Goal: Task Accomplishment & Management: Use online tool/utility

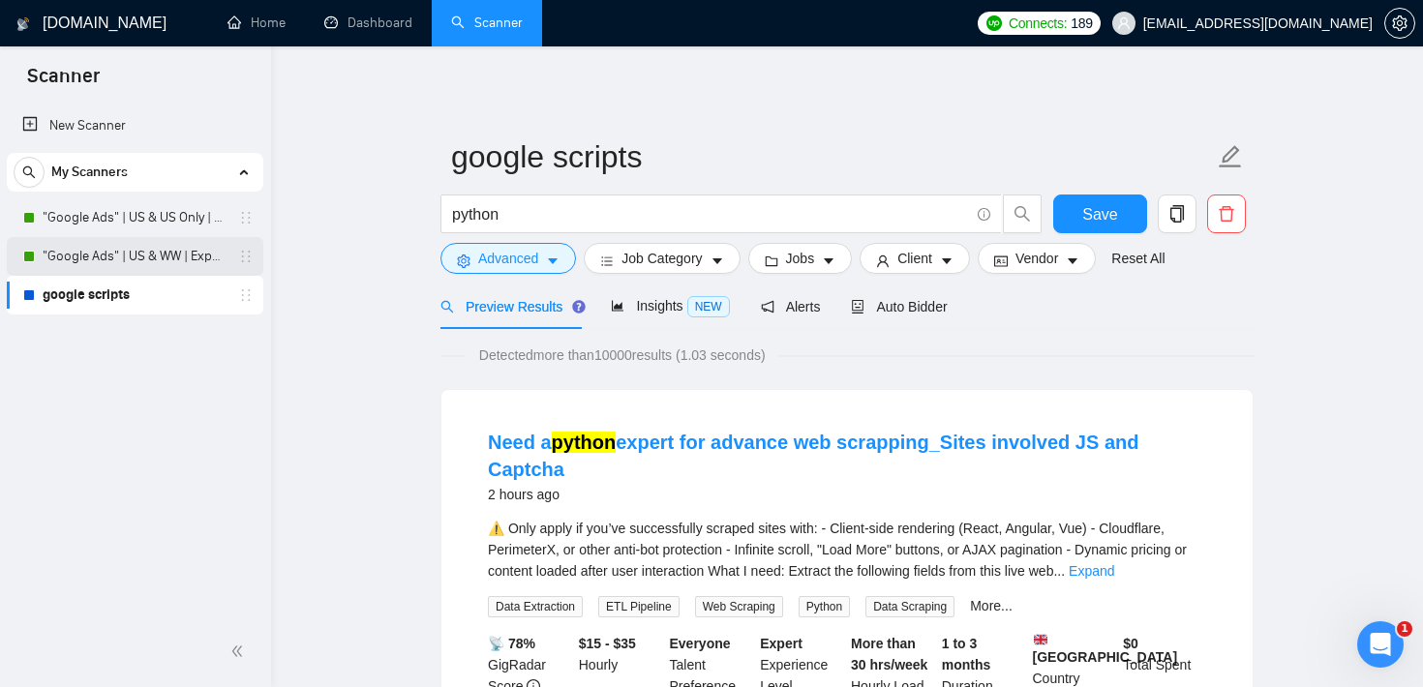
click at [206, 264] on link ""Google Ads" | US & WW | Expert" at bounding box center [135, 256] width 184 height 39
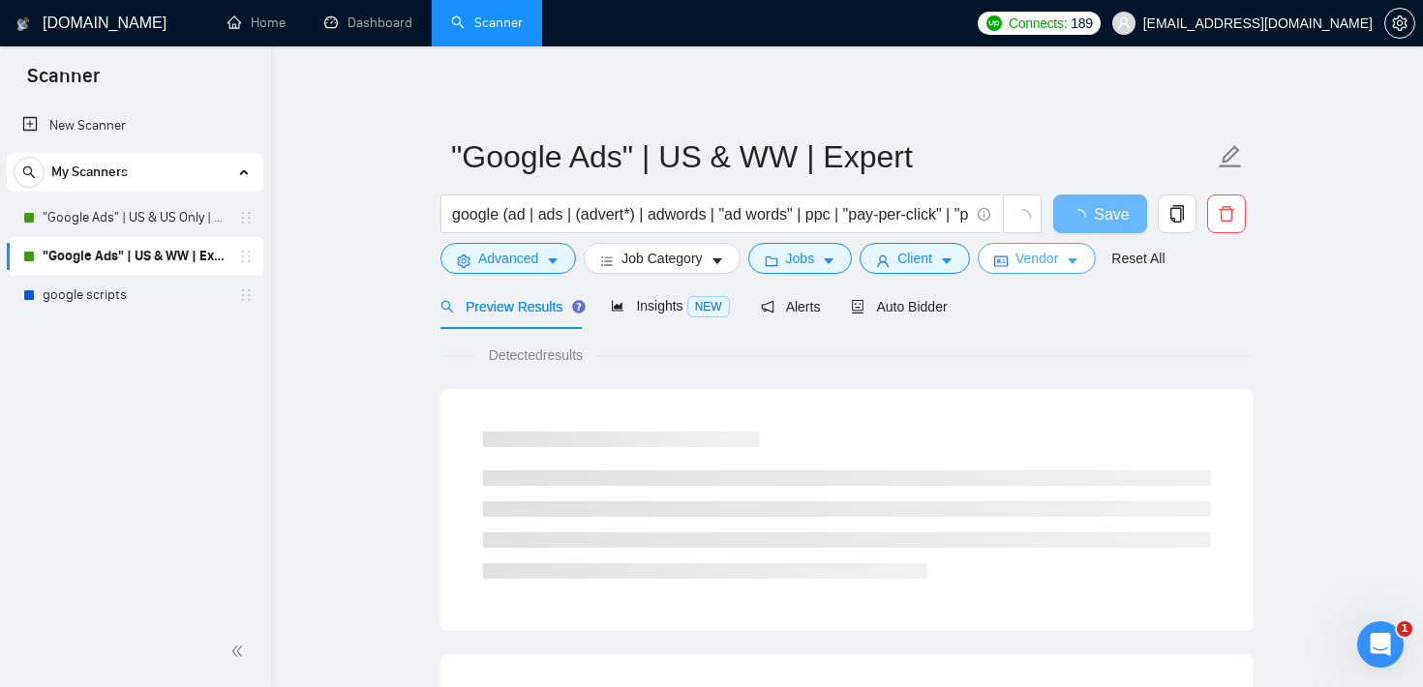
click at [1041, 256] on span "Vendor" at bounding box center [1036, 258] width 43 height 21
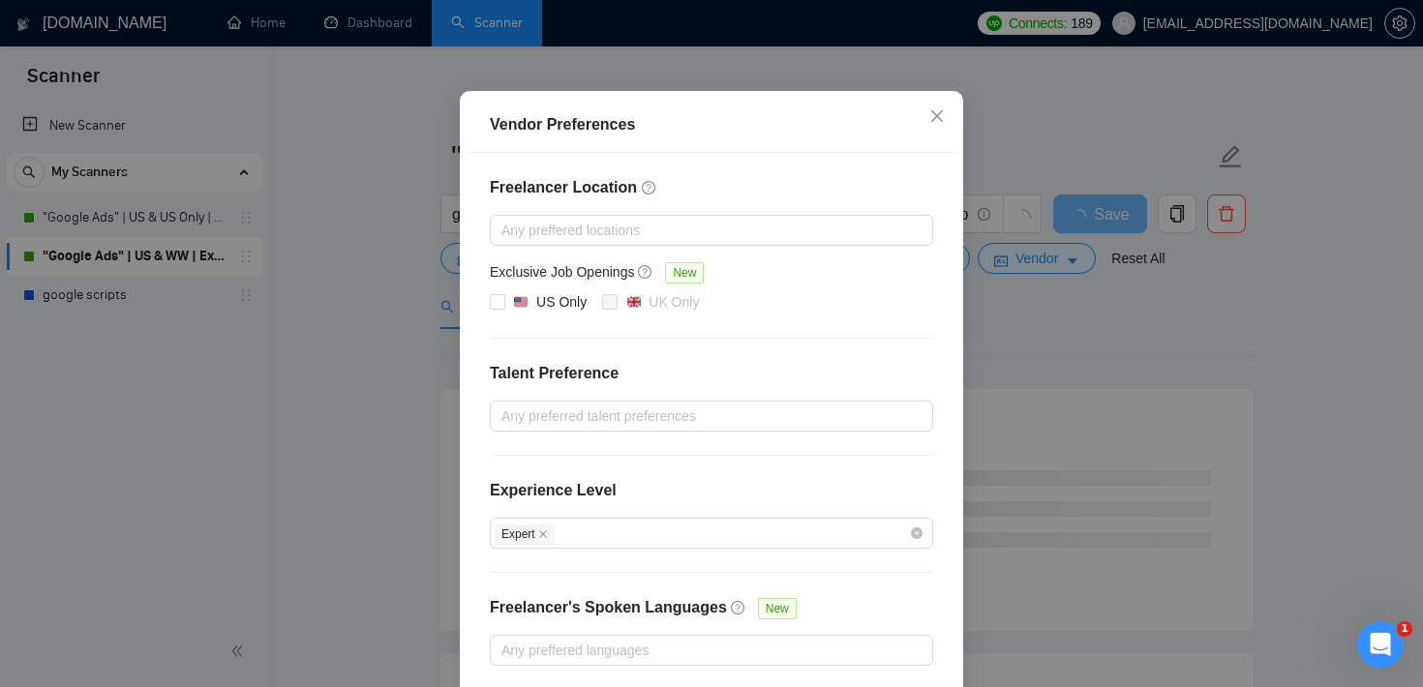
scroll to position [129, 0]
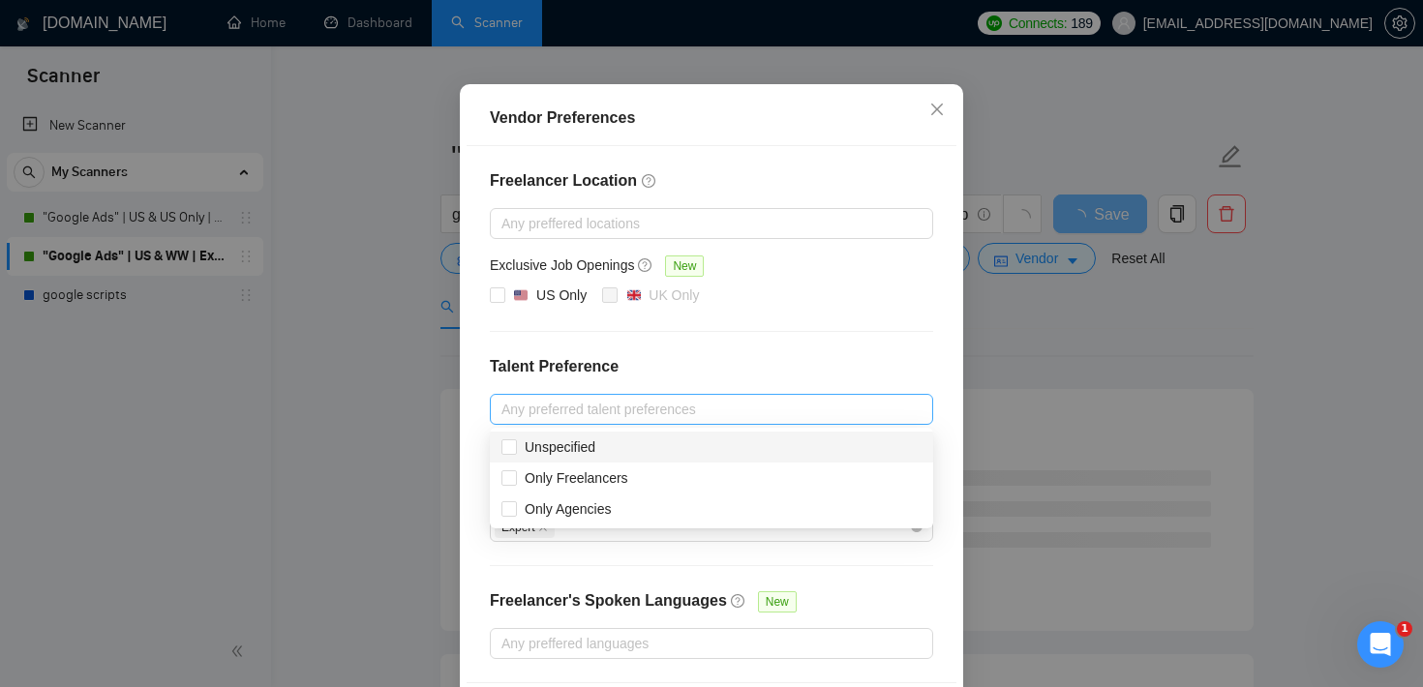
click at [691, 408] on div at bounding box center [702, 409] width 414 height 23
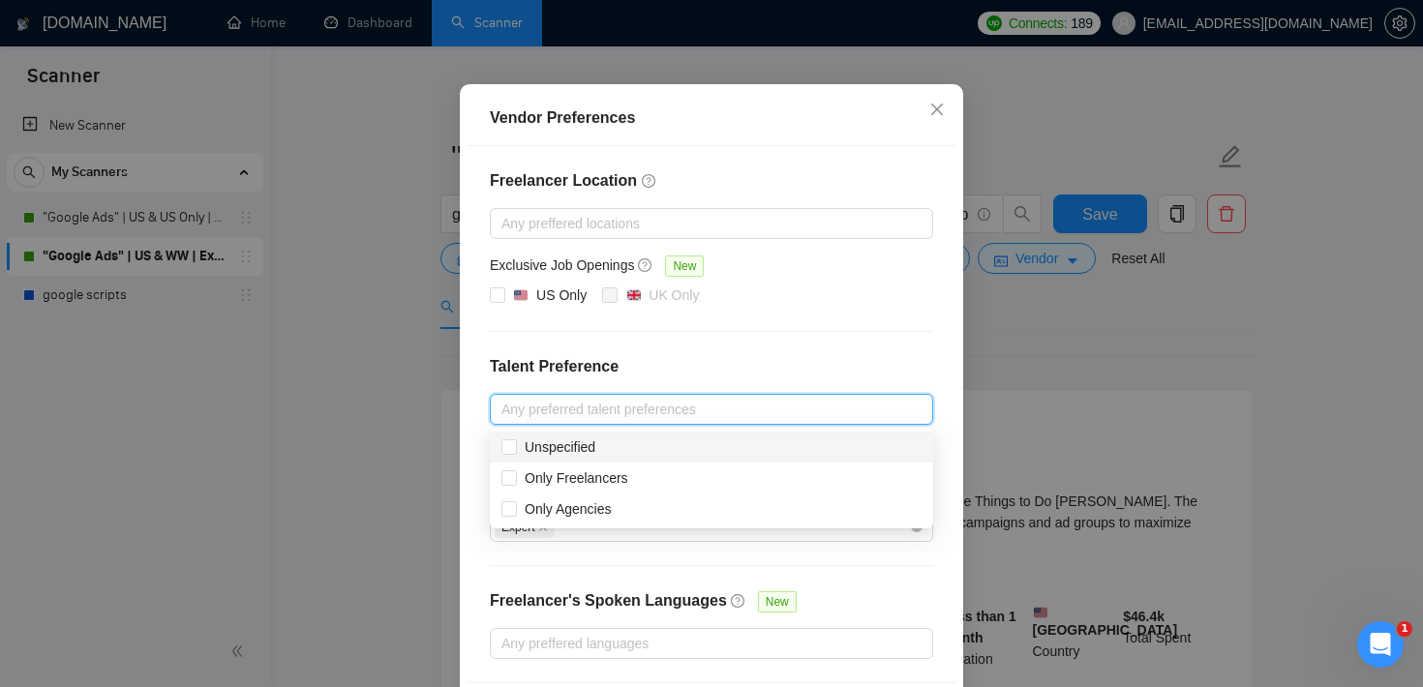
click at [1033, 310] on div "Vendor Preferences Freelancer Location Any preffered locations Exclusive Job Op…" at bounding box center [711, 343] width 1423 height 687
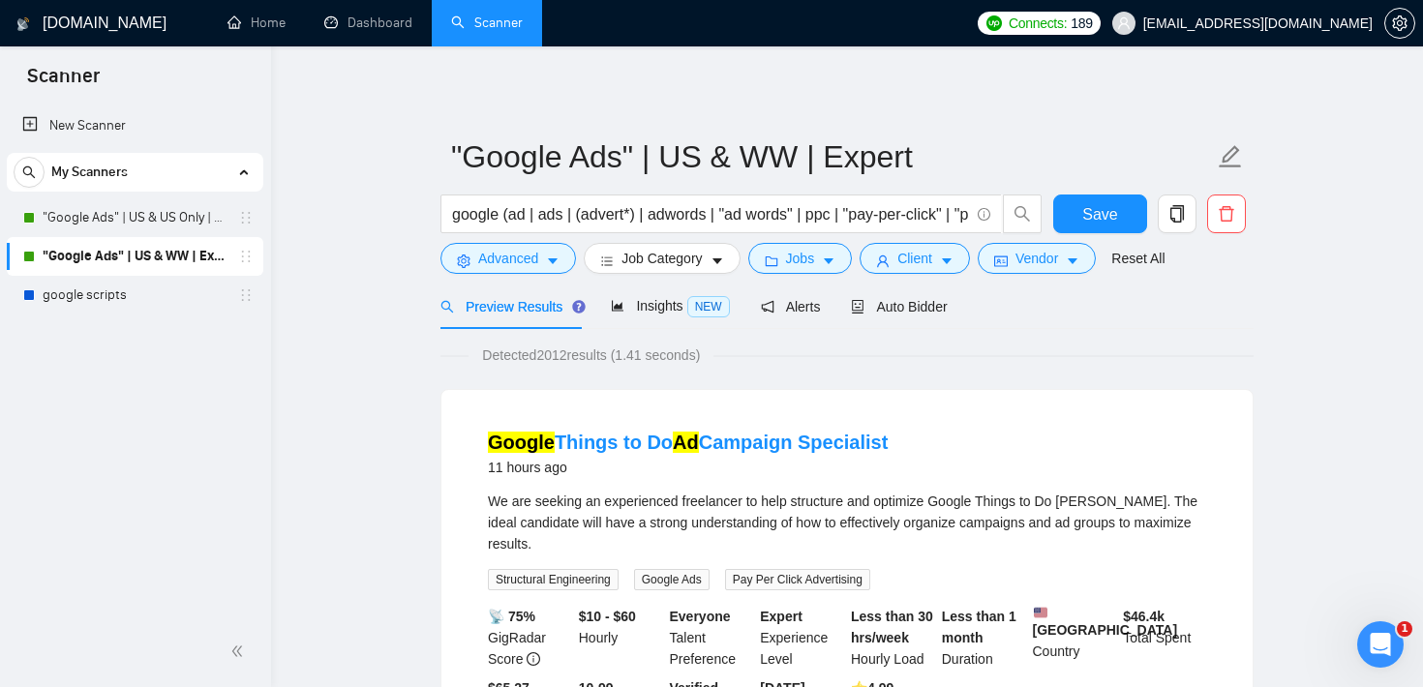
scroll to position [111, 0]
click at [1050, 264] on span "Vendor" at bounding box center [1036, 258] width 43 height 21
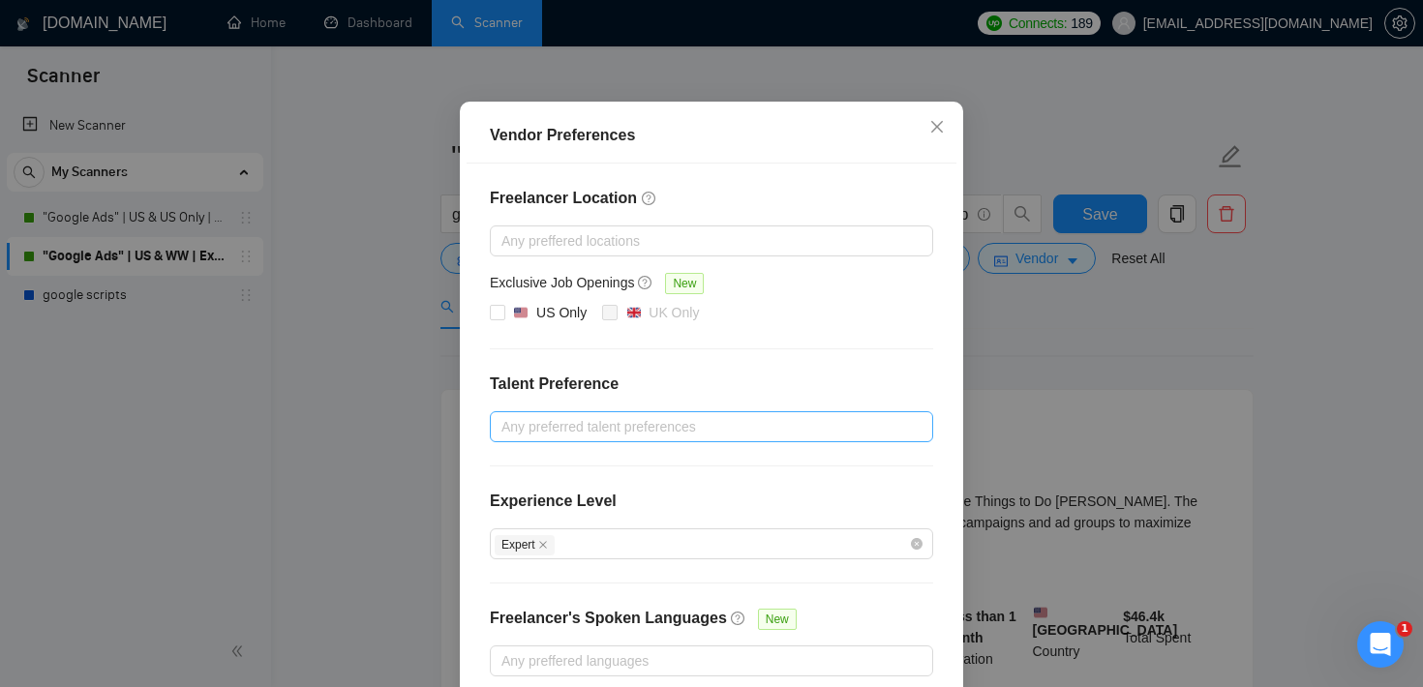
click at [593, 438] on div at bounding box center [702, 426] width 414 height 23
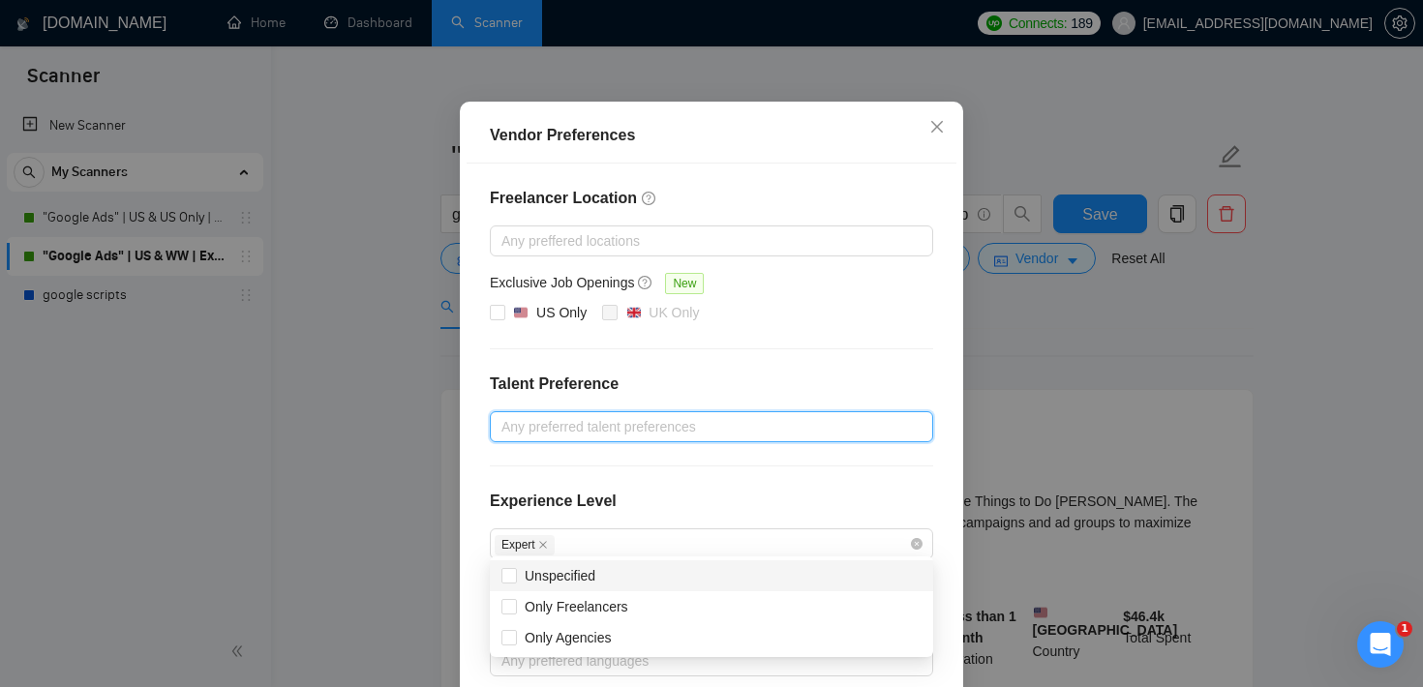
click at [1037, 332] on div "Vendor Preferences Freelancer Location Any preffered locations Exclusive Job Op…" at bounding box center [711, 343] width 1423 height 687
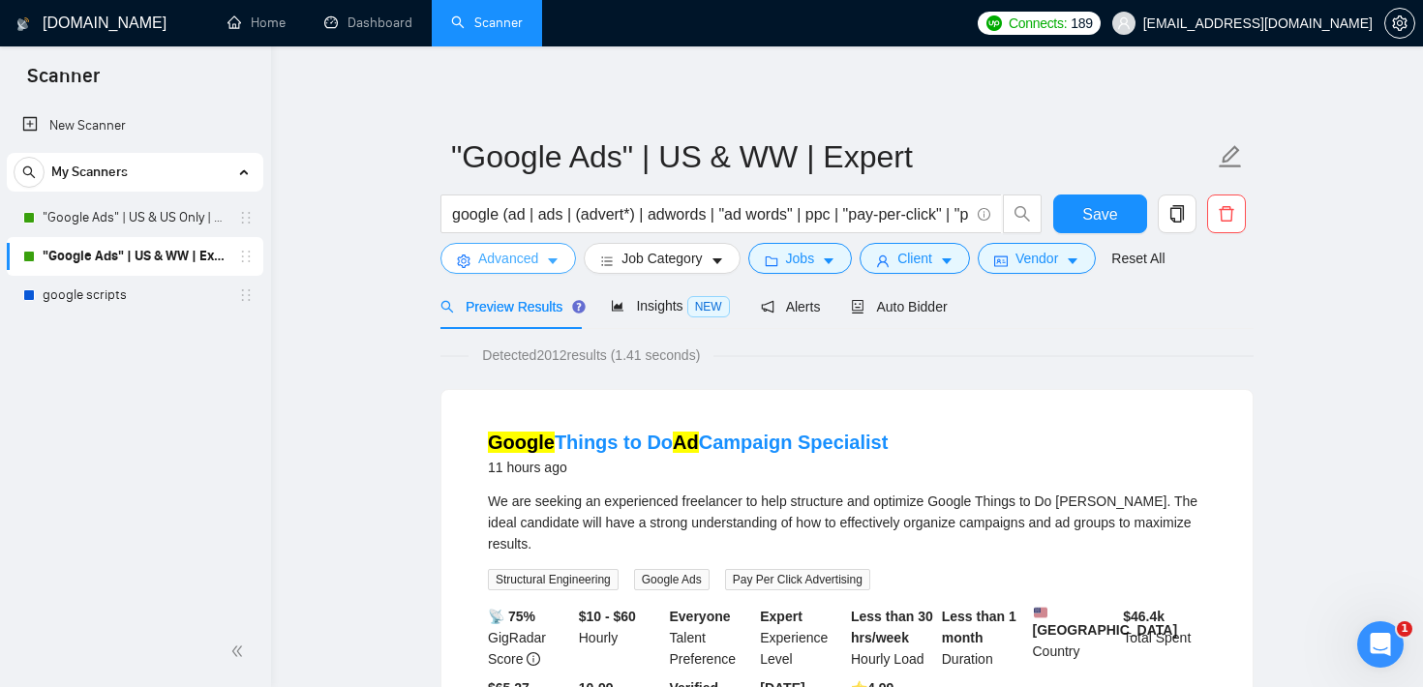
click at [523, 257] on span "Advanced" at bounding box center [508, 258] width 60 height 21
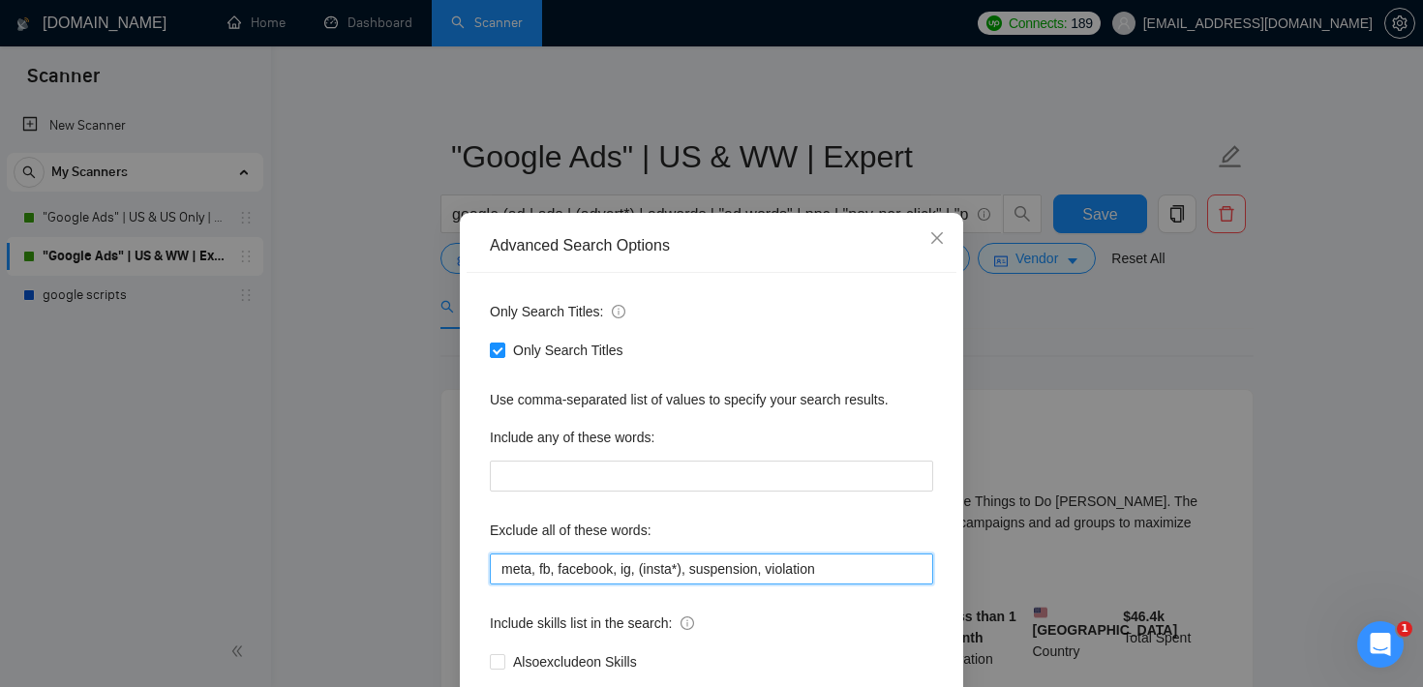
click at [632, 564] on input "meta, fb, facebook, ig, (insta*), suspension, violation" at bounding box center [711, 569] width 443 height 31
click at [940, 237] on icon "close" at bounding box center [936, 237] width 15 height 15
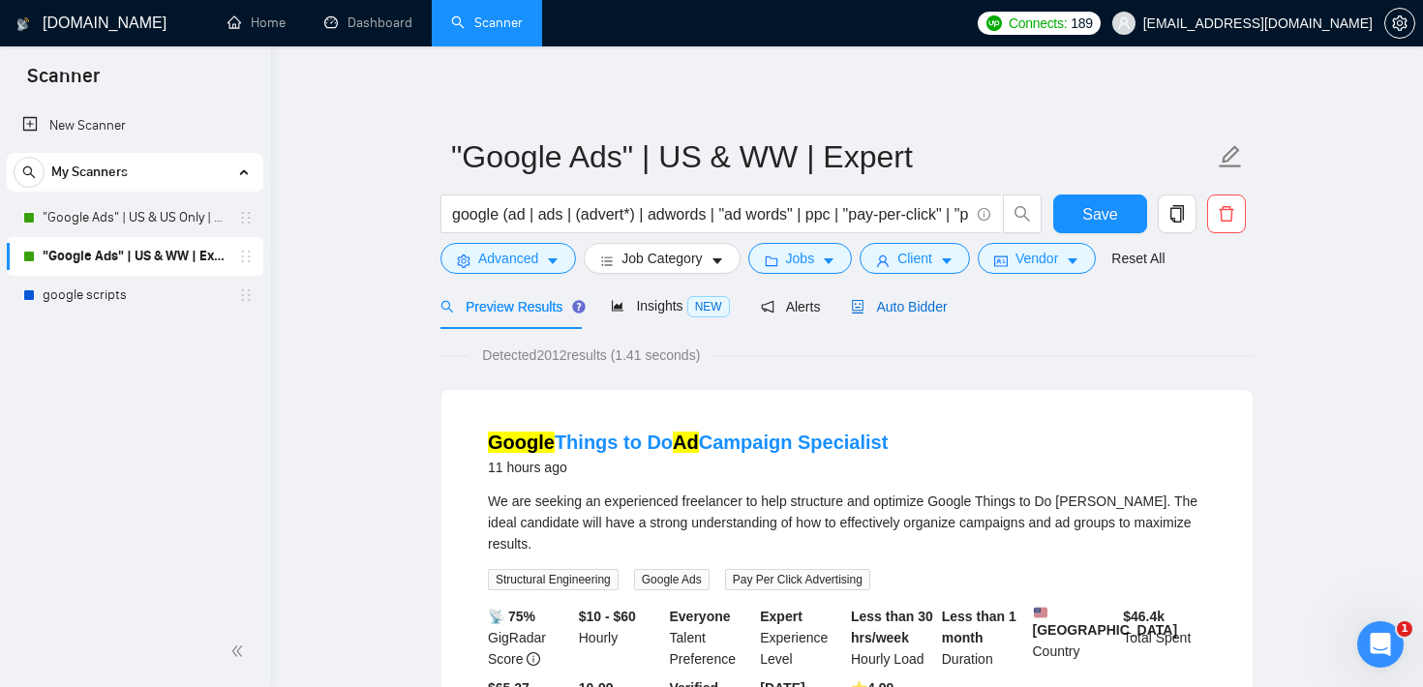
click at [918, 306] on span "Auto Bidder" at bounding box center [899, 306] width 96 height 15
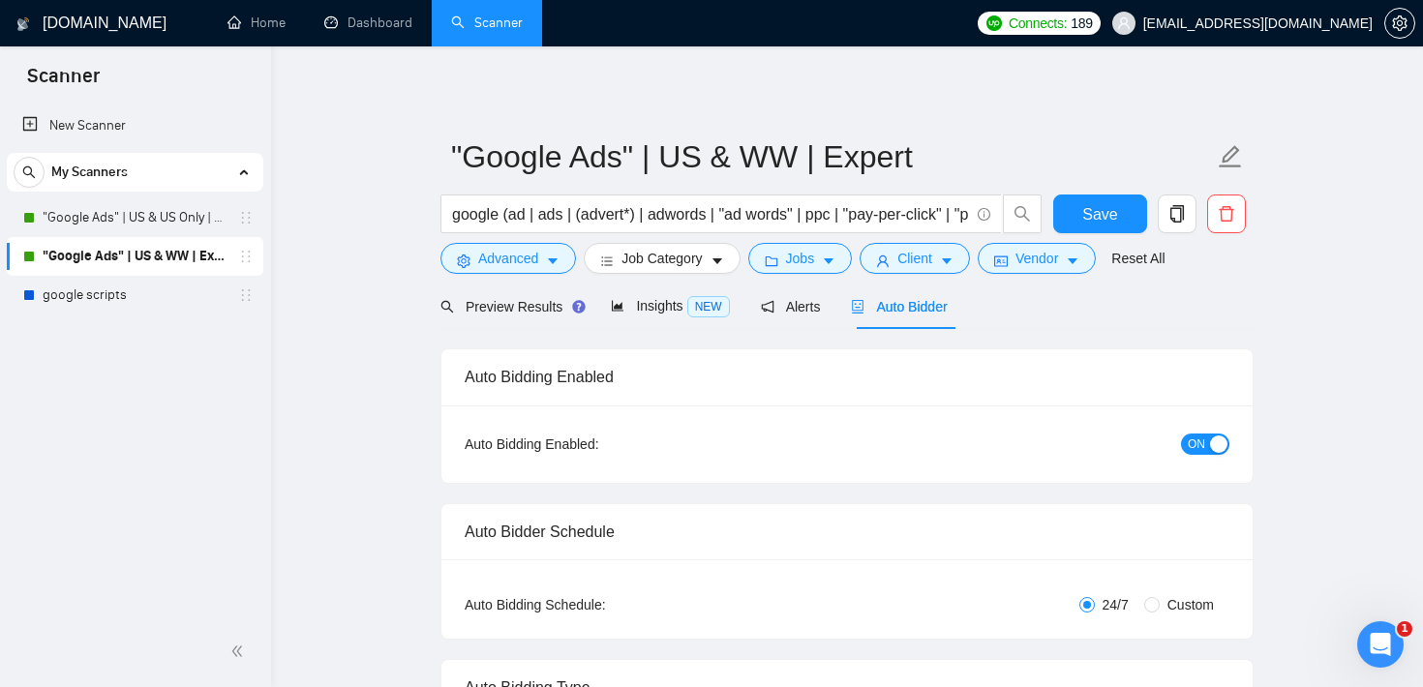
checkbox input "true"
click at [818, 241] on div "google (ad | ads | (advert*) | adwords | "ad words" | ppc | "pay-per-click" | "…" at bounding box center [742, 219] width 610 height 48
click at [810, 257] on span "Jobs" at bounding box center [800, 258] width 29 height 21
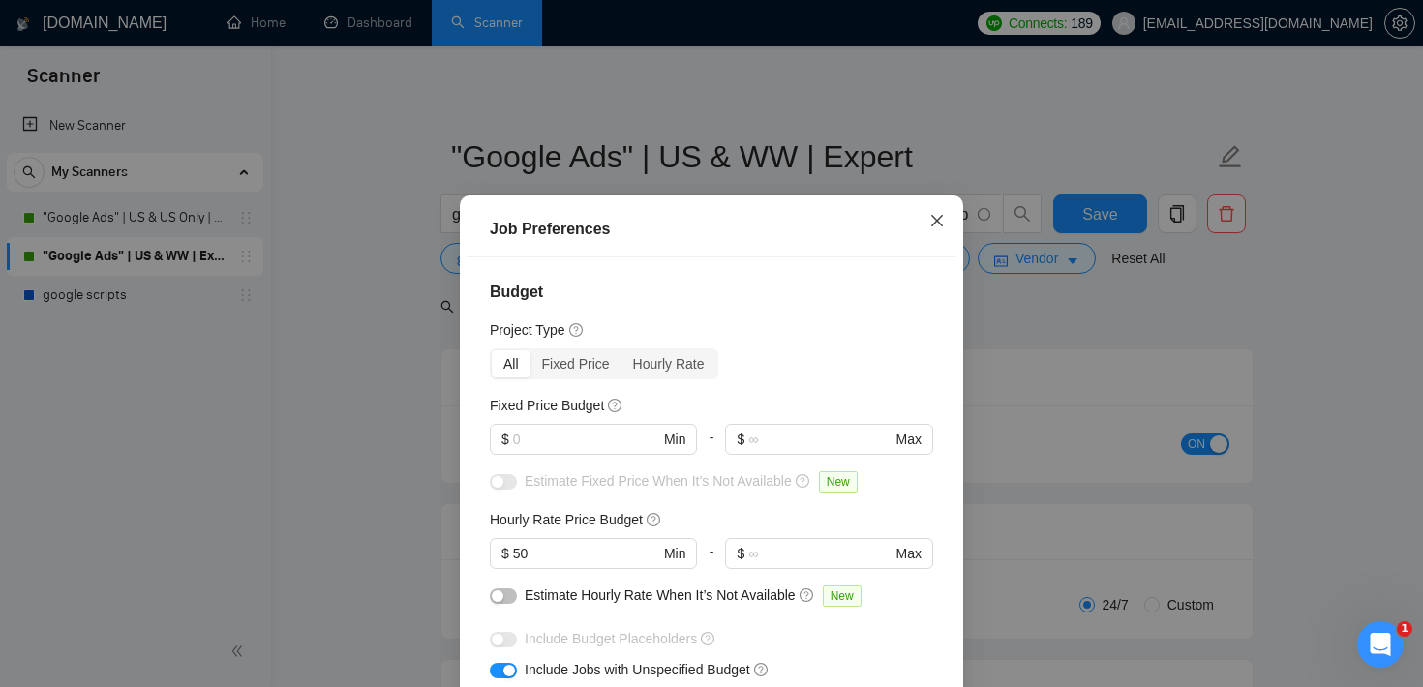
click at [940, 223] on icon "close" at bounding box center [936, 220] width 15 height 15
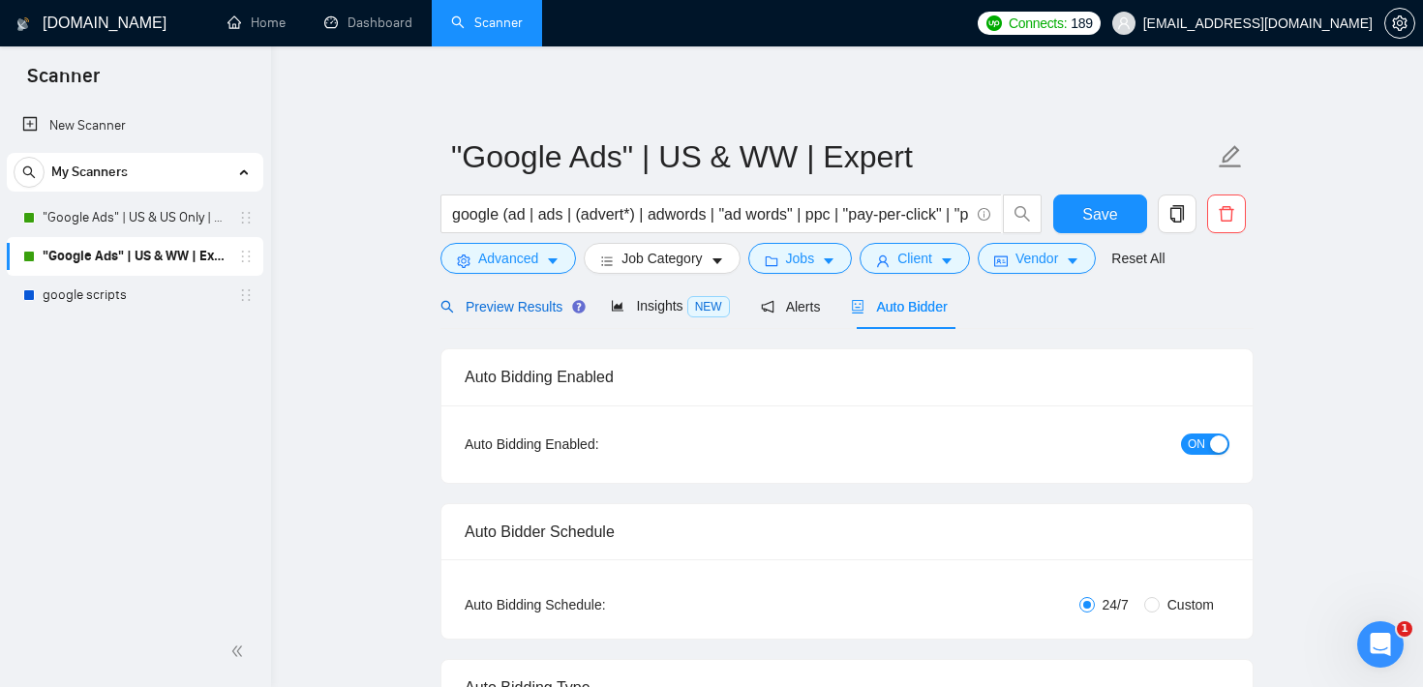
click at [551, 316] on div "Preview Results" at bounding box center [509, 306] width 139 height 21
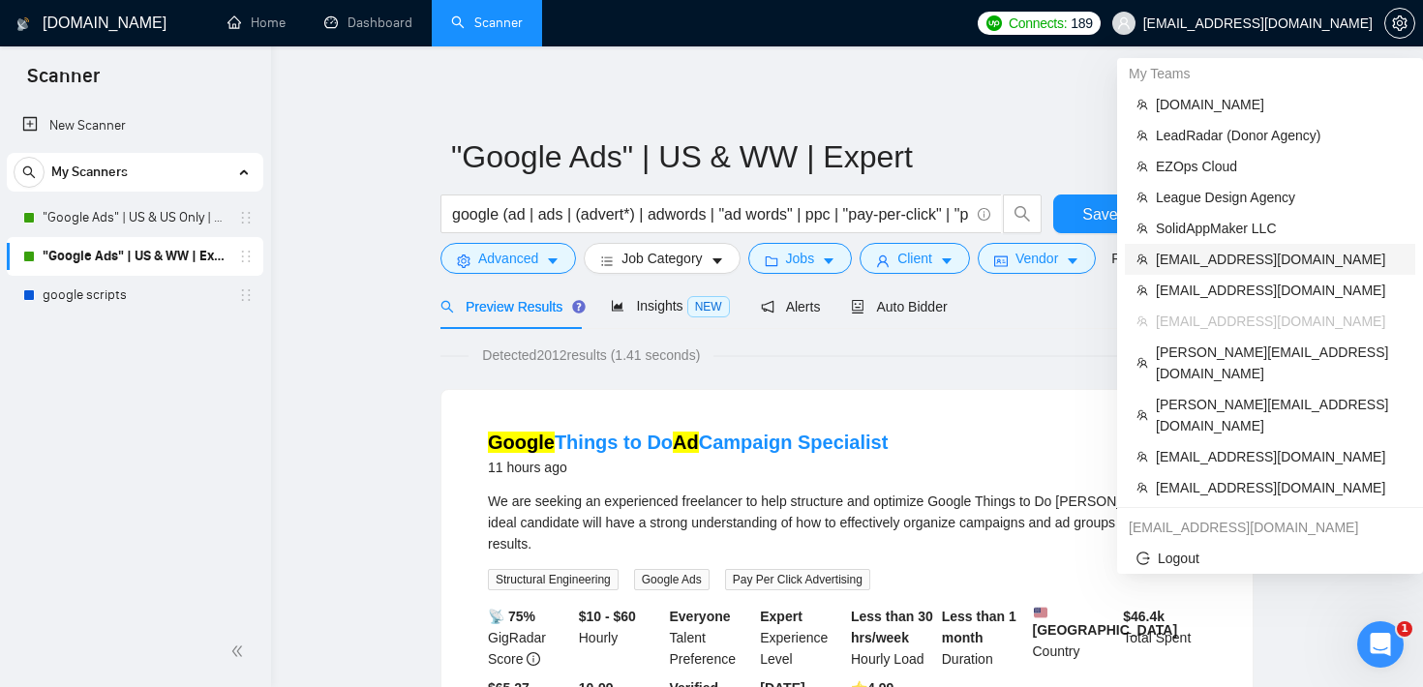
click at [1243, 256] on span "[EMAIL_ADDRESS][DOMAIN_NAME]" at bounding box center [1280, 259] width 248 height 21
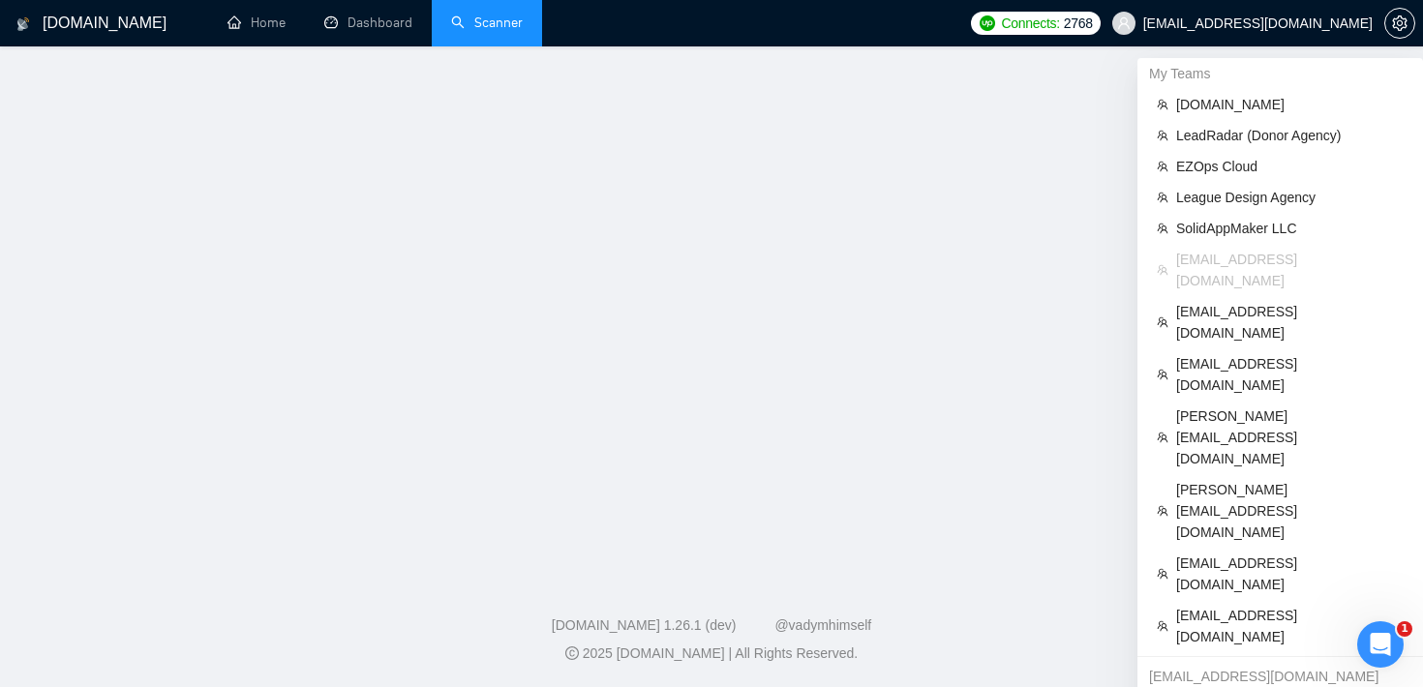
click at [1243, 256] on body "[DOMAIN_NAME] Home Dashboard Scanner Connects: 2768 [EMAIL_ADDRESS][DOMAIN_NAME…" at bounding box center [711, 343] width 1423 height 687
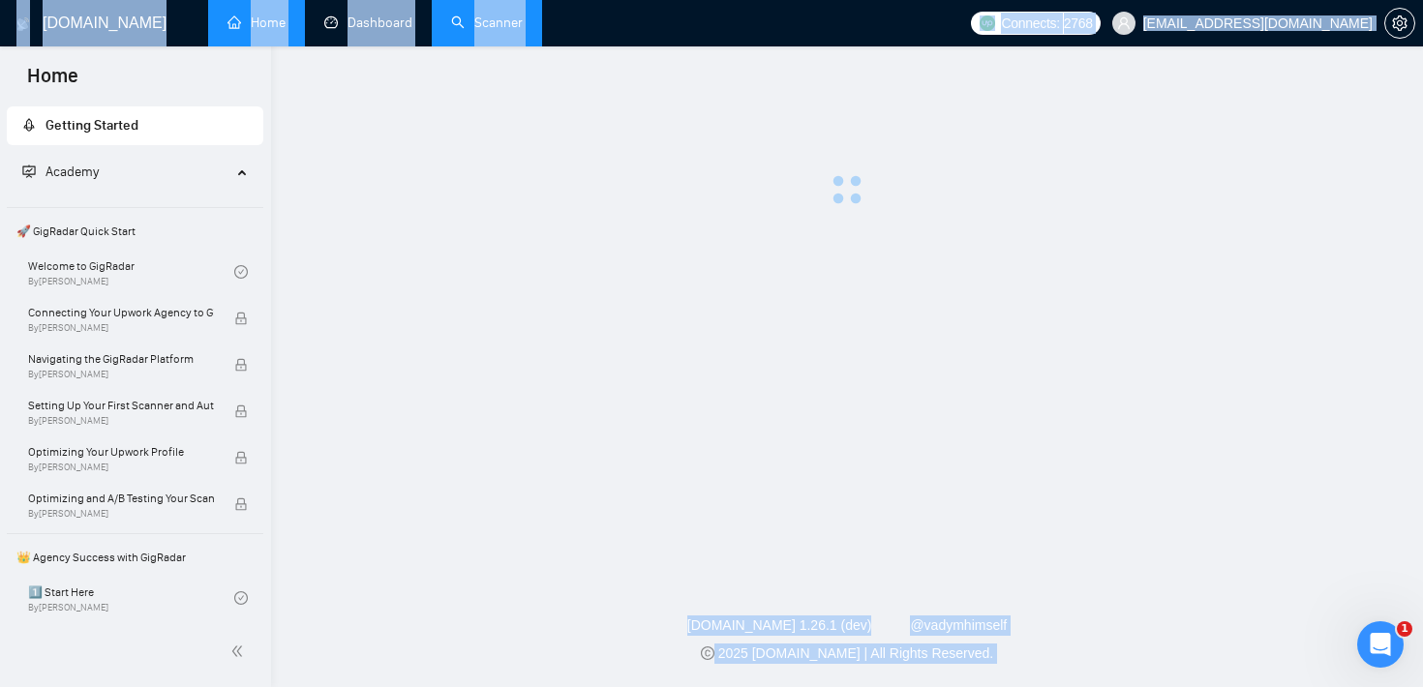
click at [490, 26] on link "Scanner" at bounding box center [487, 23] width 72 height 16
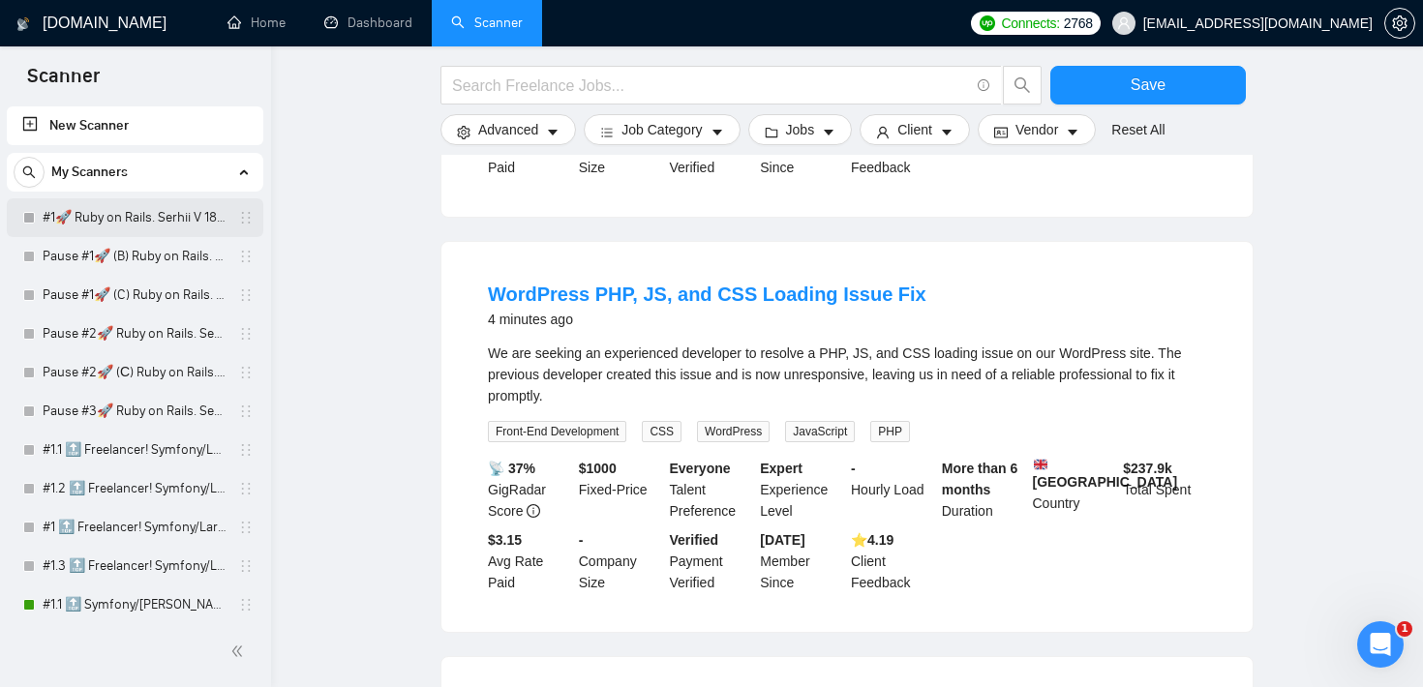
click at [130, 219] on link "#1🚀 Ruby on Rails. Serhii V 18/03" at bounding box center [135, 217] width 184 height 39
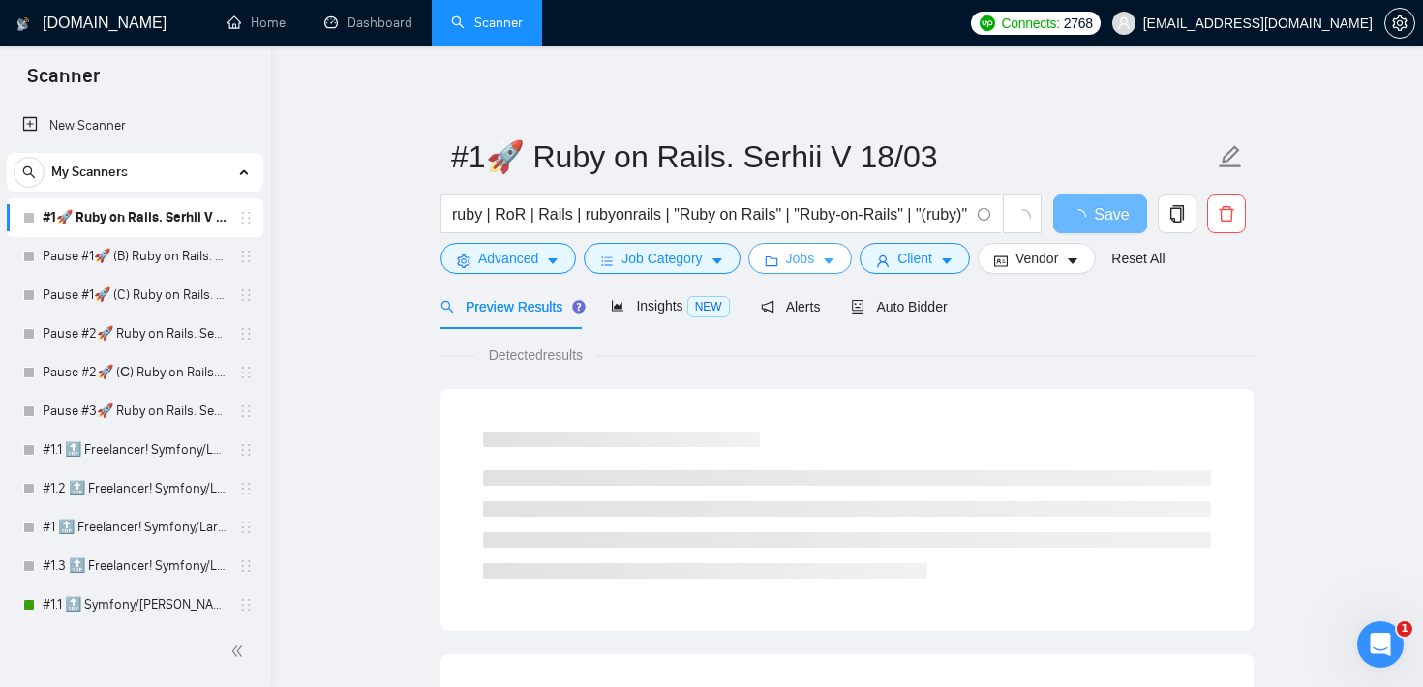
click at [797, 252] on span "Jobs" at bounding box center [800, 258] width 29 height 21
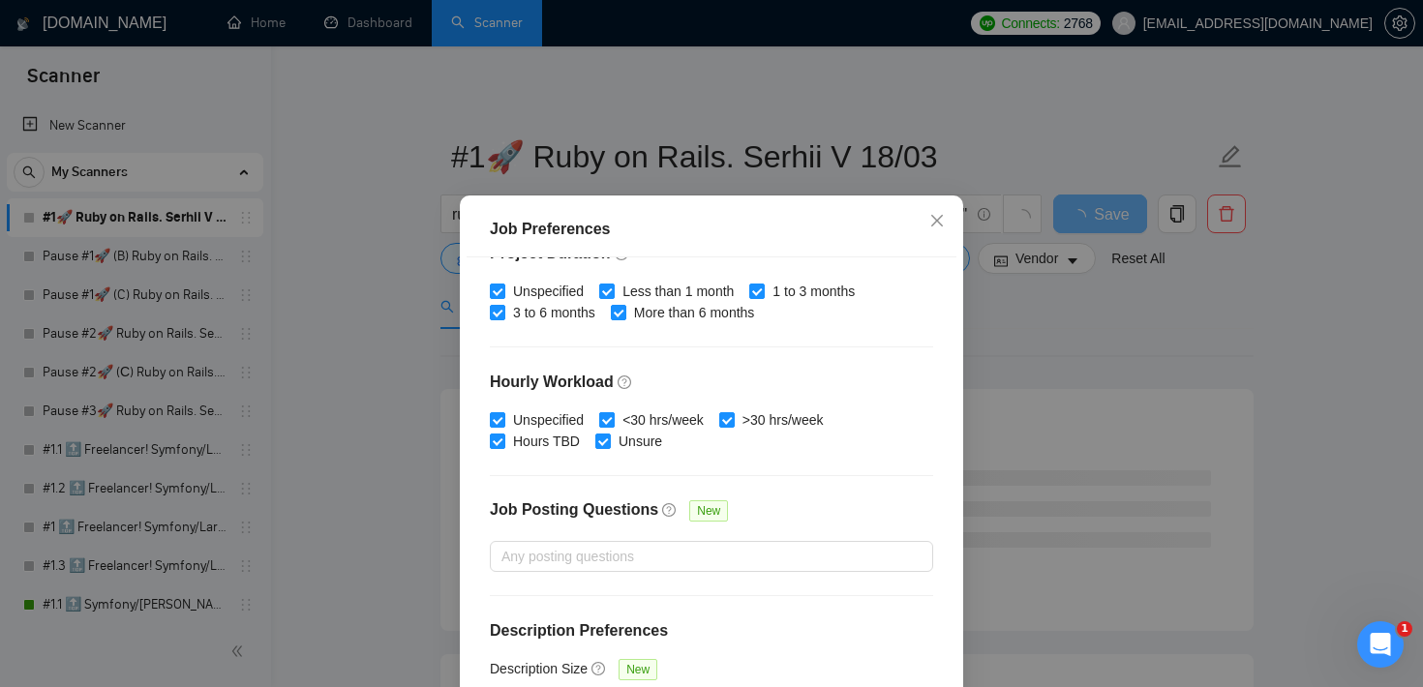
scroll to position [610, 0]
click at [1148, 351] on div "Job Preferences Budget Project Type All Fixed Price Hourly Rate Fixed Price Bud…" at bounding box center [711, 343] width 1423 height 687
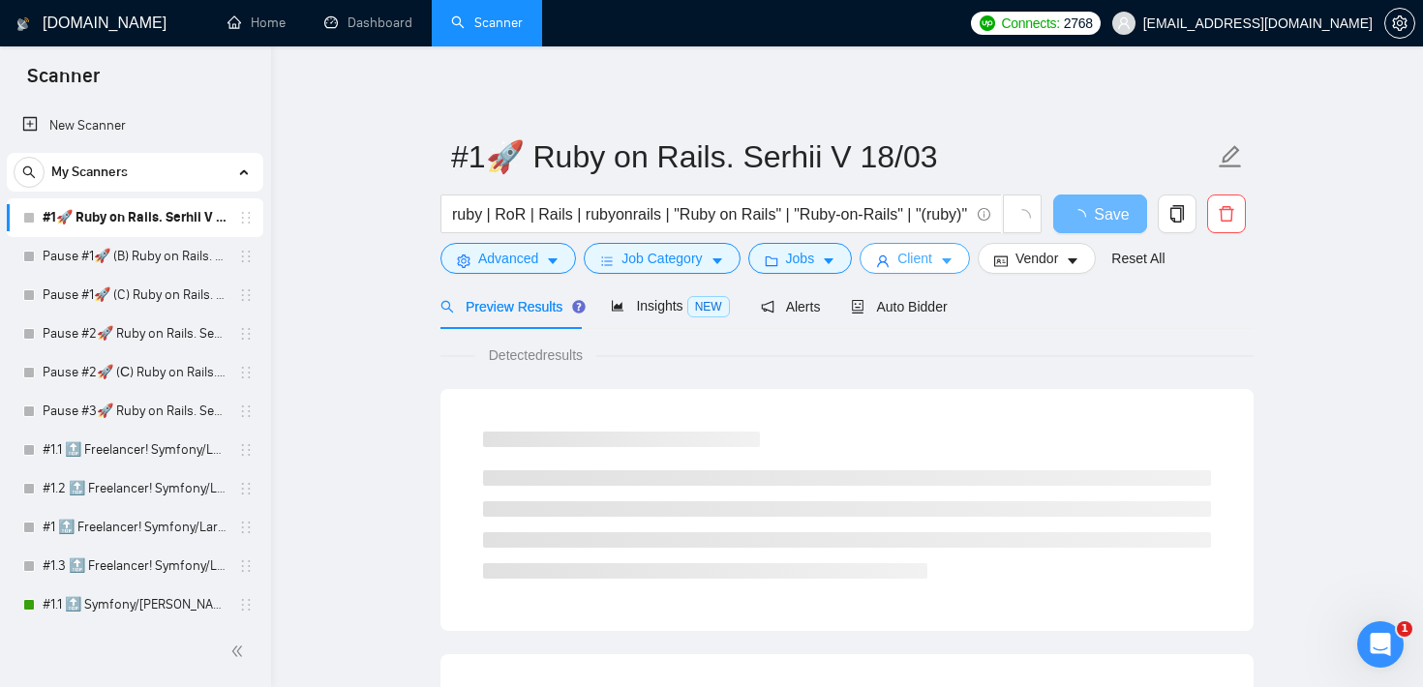
click at [914, 258] on span "Client" at bounding box center [914, 258] width 35 height 21
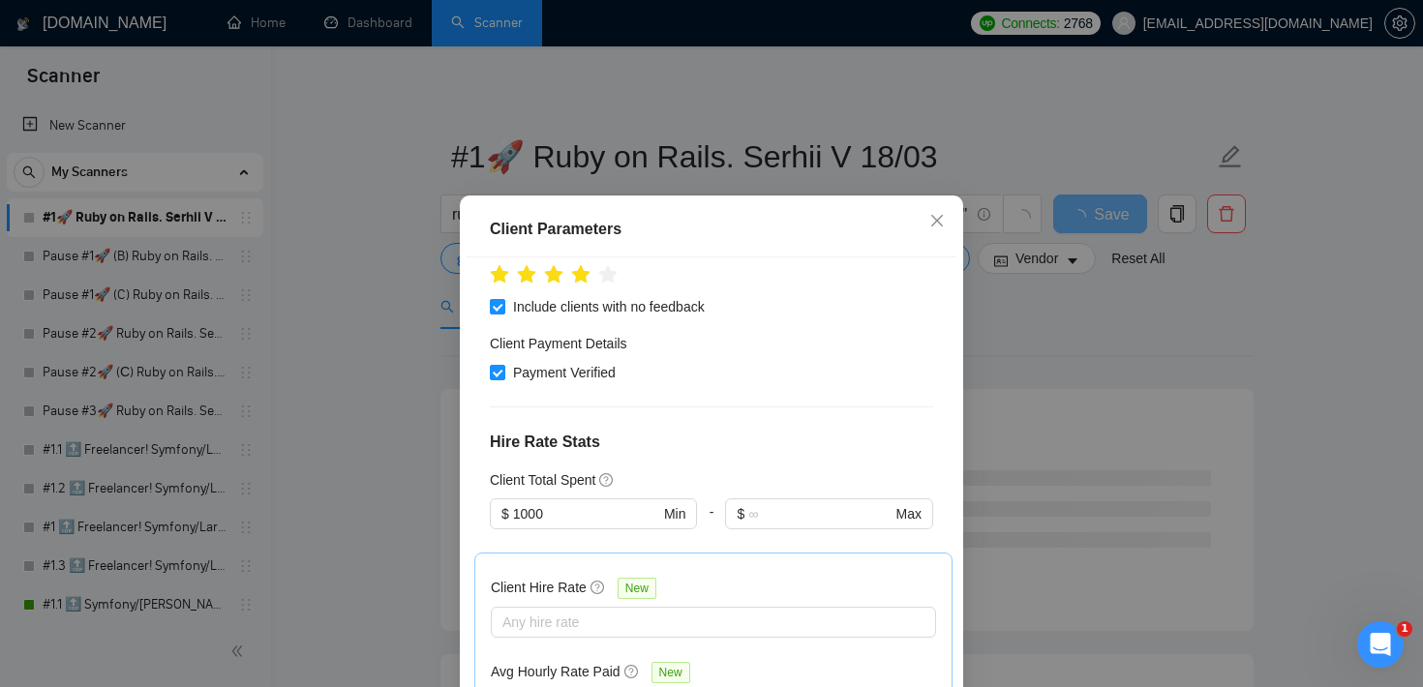
scroll to position [559, 0]
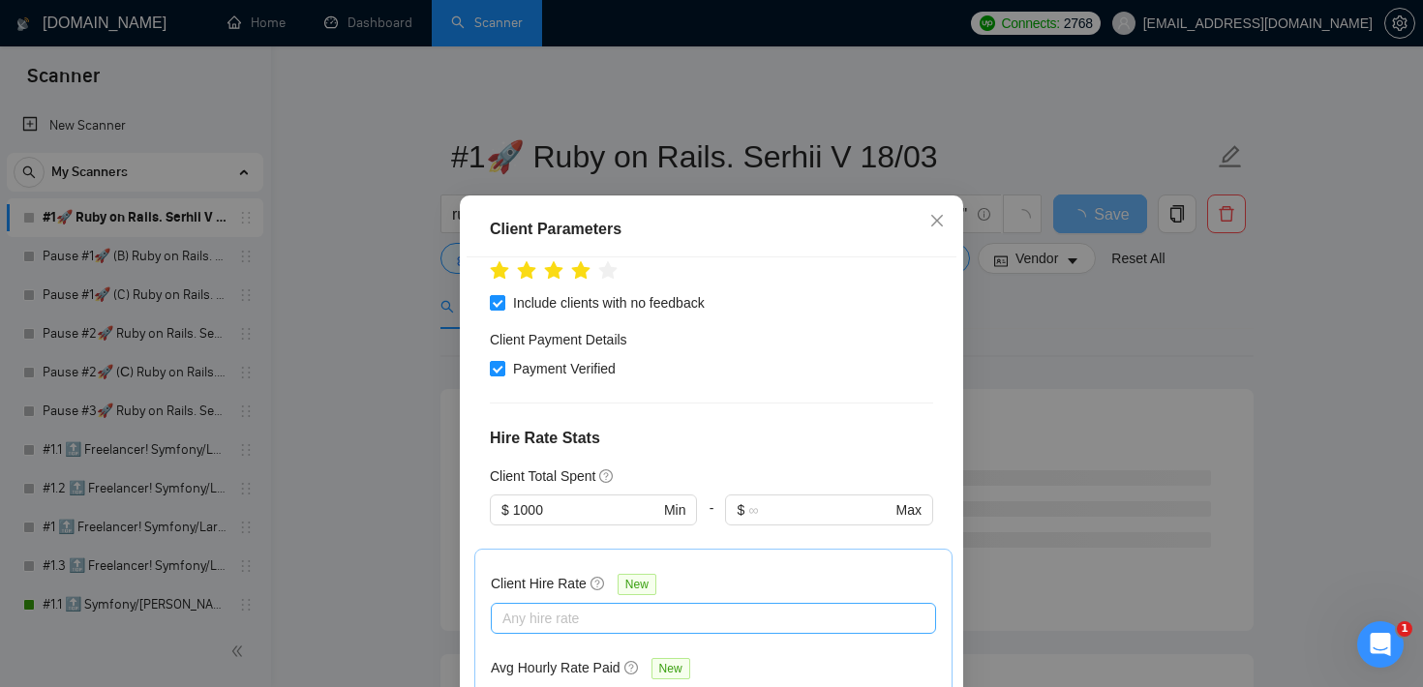
click at [566, 607] on div at bounding box center [704, 618] width 416 height 23
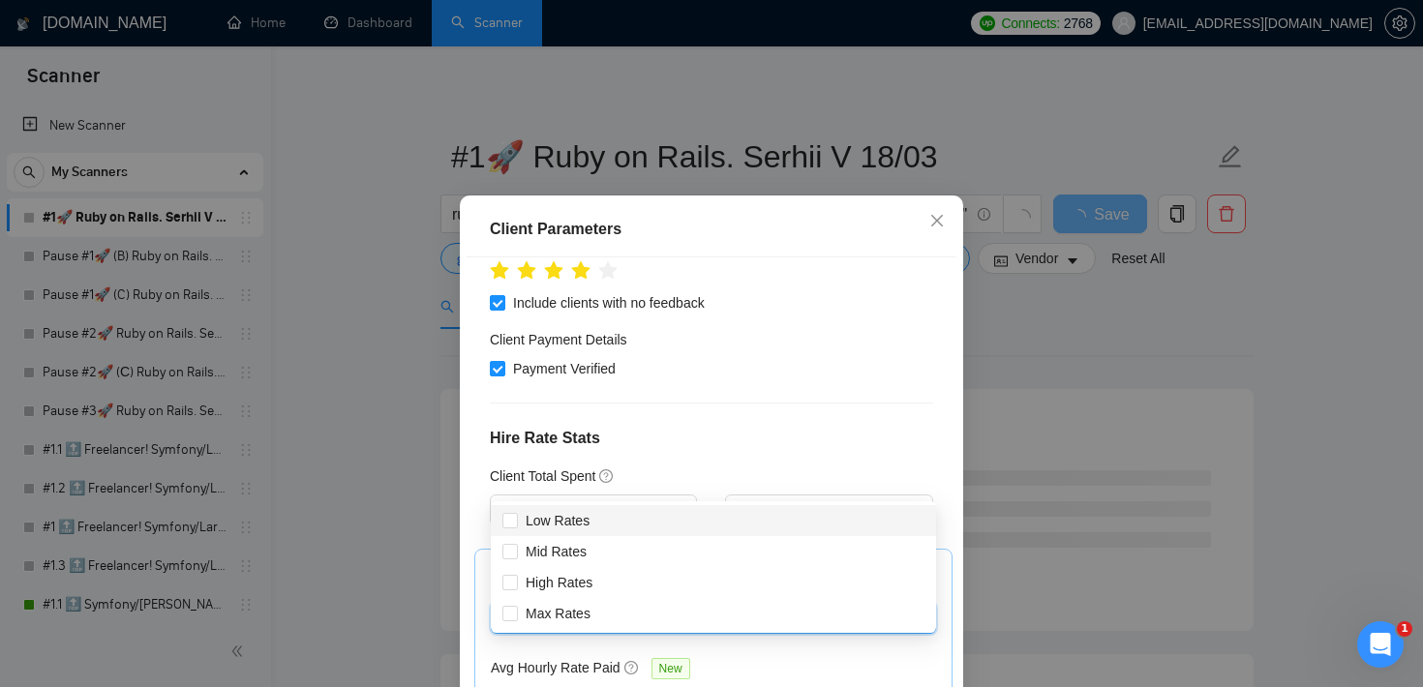
click at [624, 495] on div "$ 1000 Min" at bounding box center [593, 522] width 207 height 54
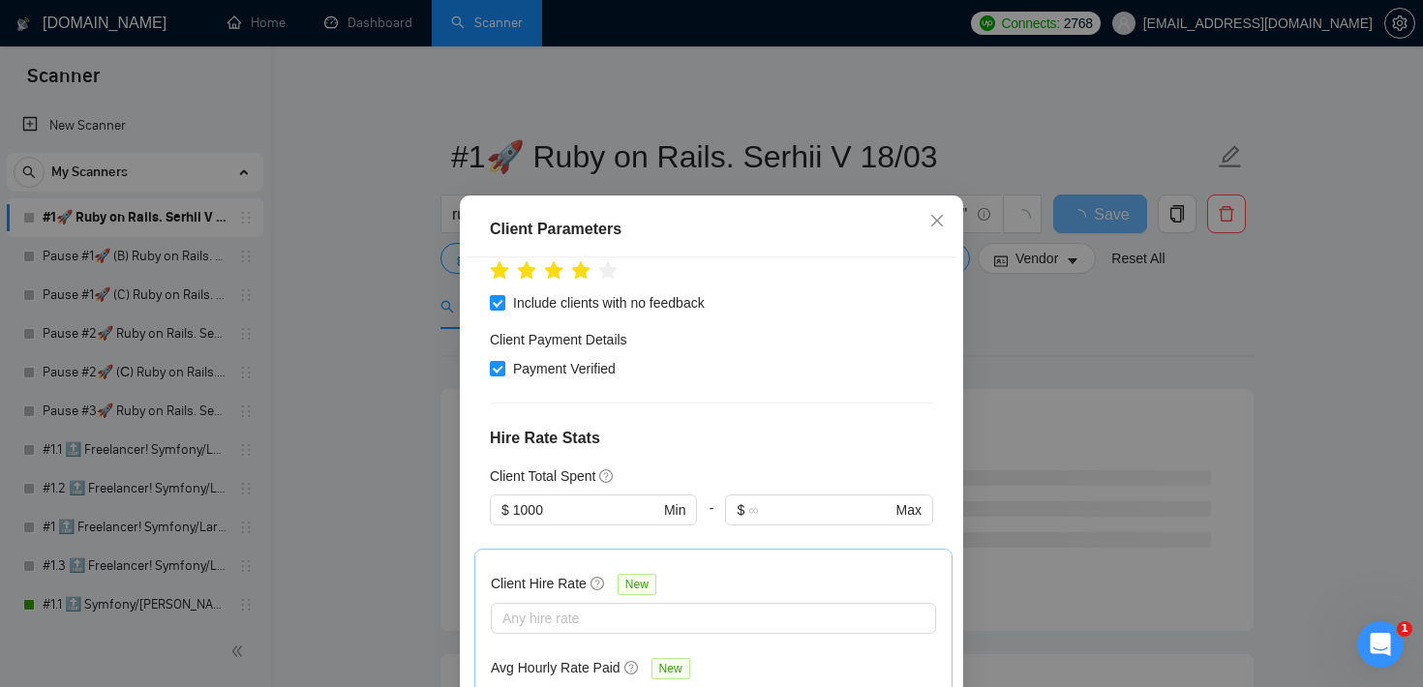
click at [1273, 290] on div "Client Parameters Client Location Include Client Countries Select Exclude Clien…" at bounding box center [711, 343] width 1423 height 687
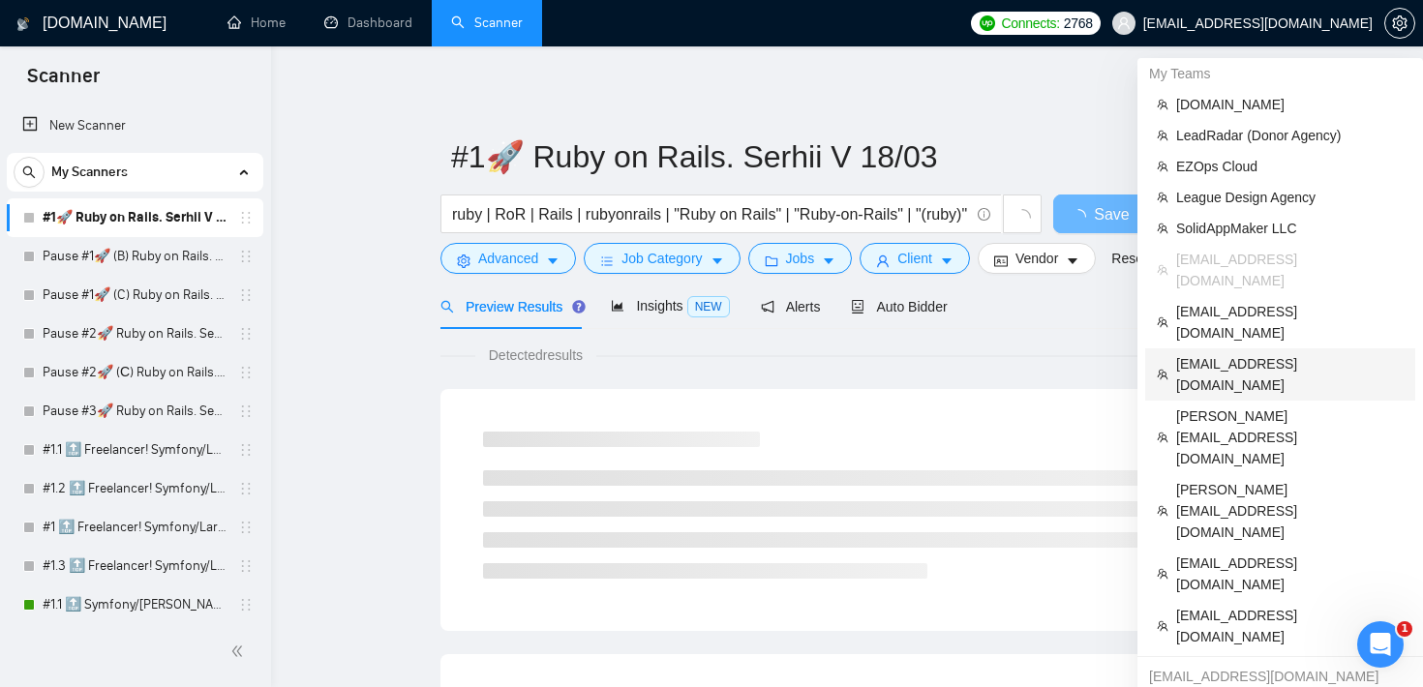
click at [1247, 353] on span "[EMAIL_ADDRESS][DOMAIN_NAME]" at bounding box center [1289, 374] width 227 height 43
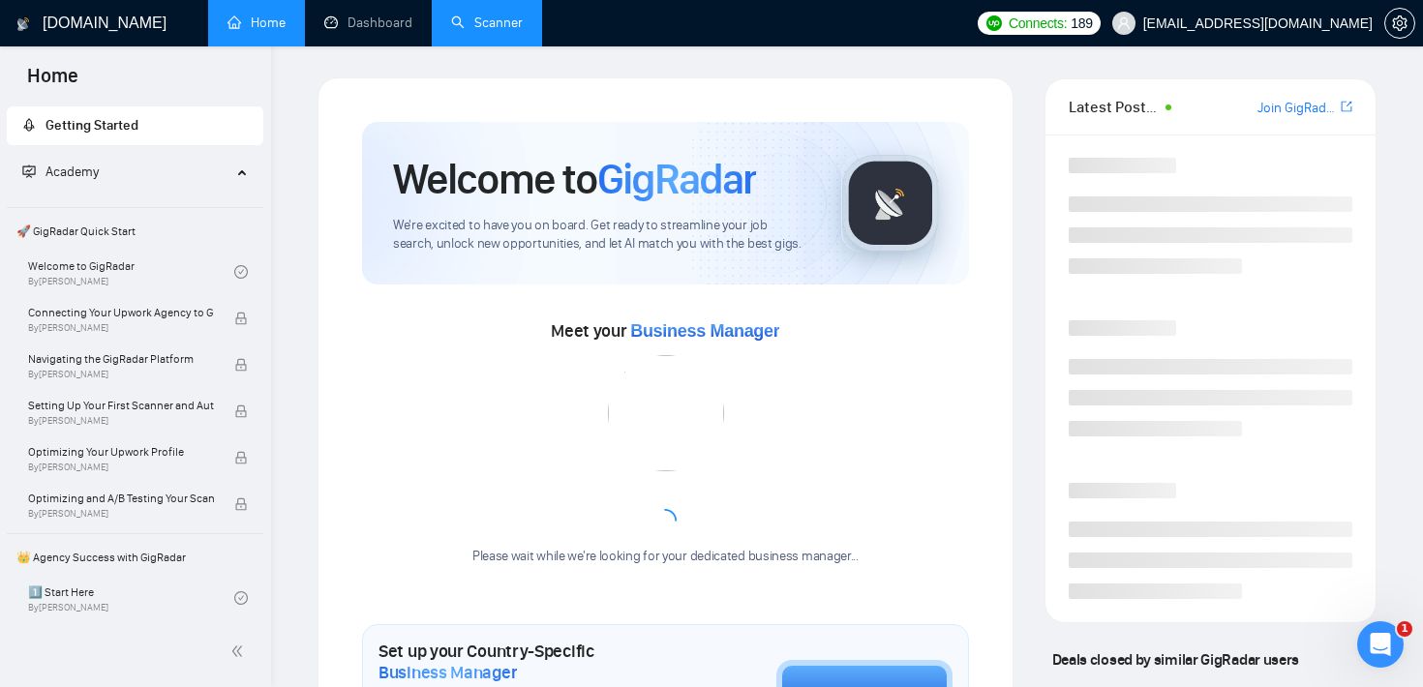
click at [475, 23] on link "Scanner" at bounding box center [487, 23] width 72 height 16
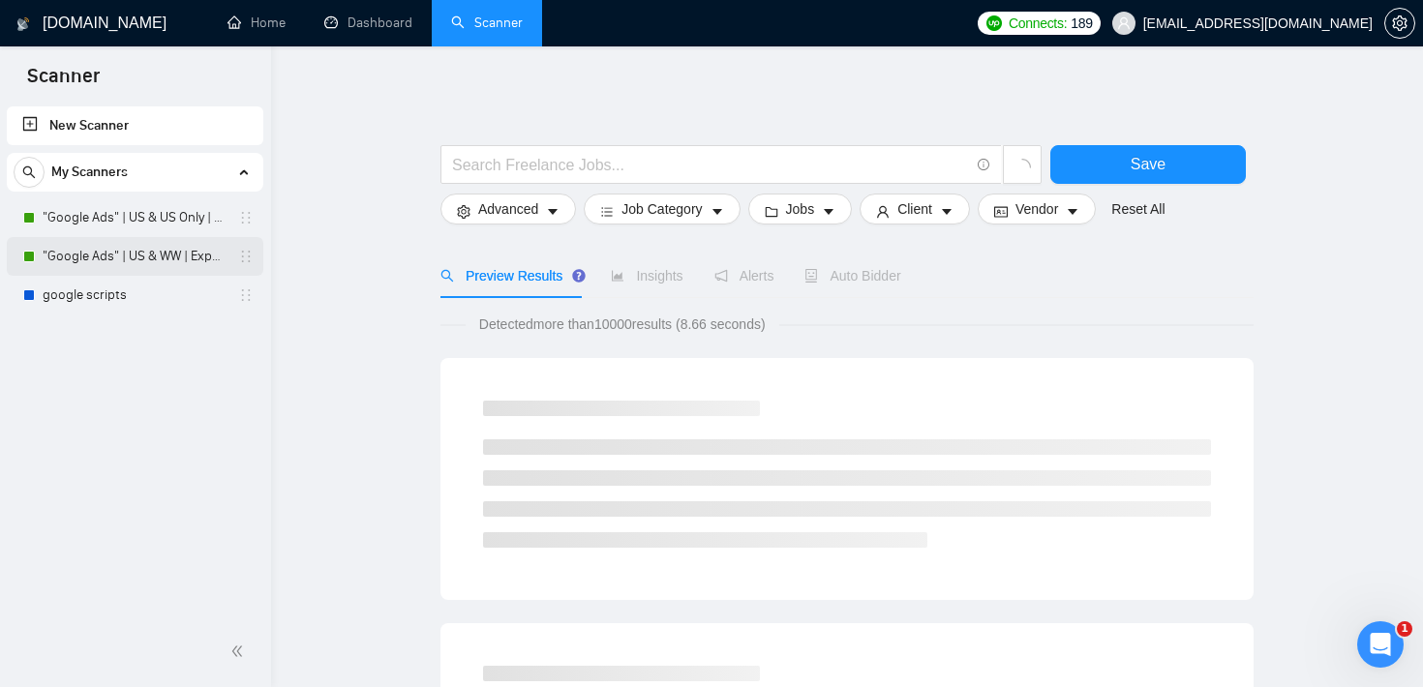
click at [114, 258] on link ""Google Ads" | US & WW | Expert" at bounding box center [135, 256] width 184 height 39
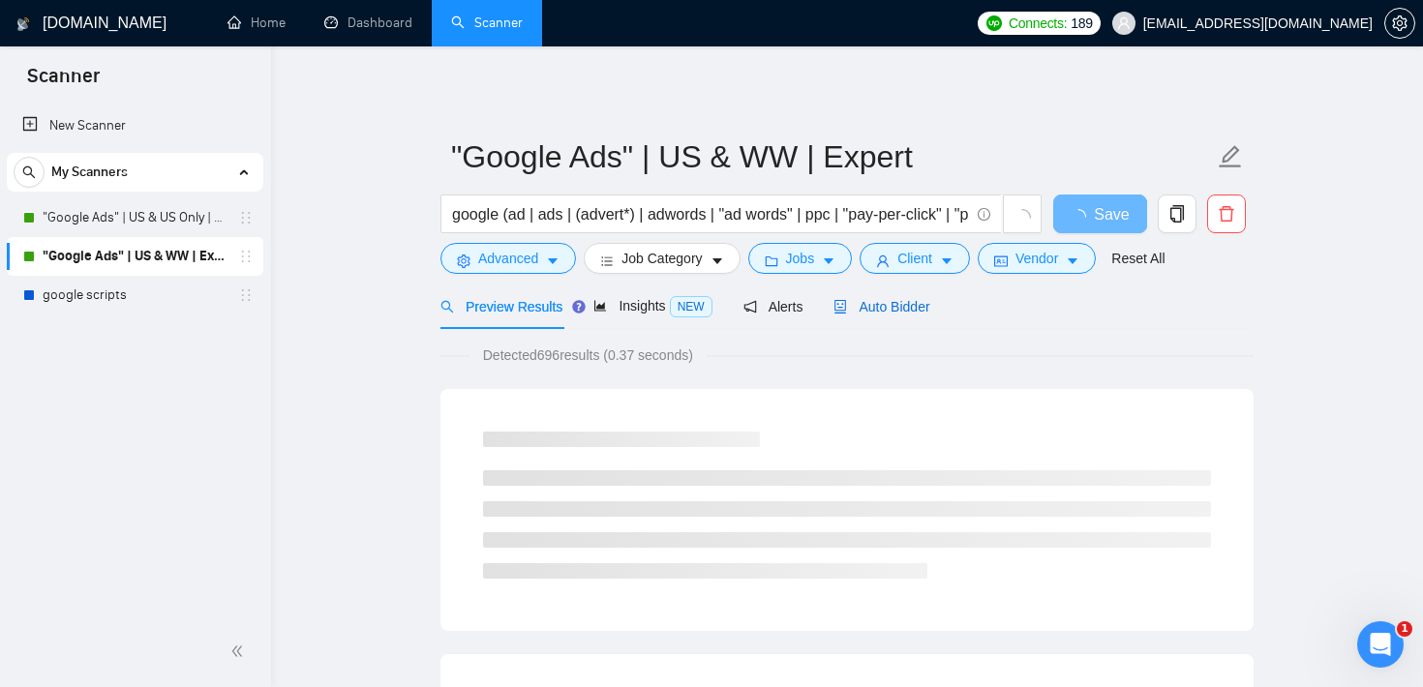
click at [875, 297] on div "Auto Bidder" at bounding box center [881, 306] width 96 height 21
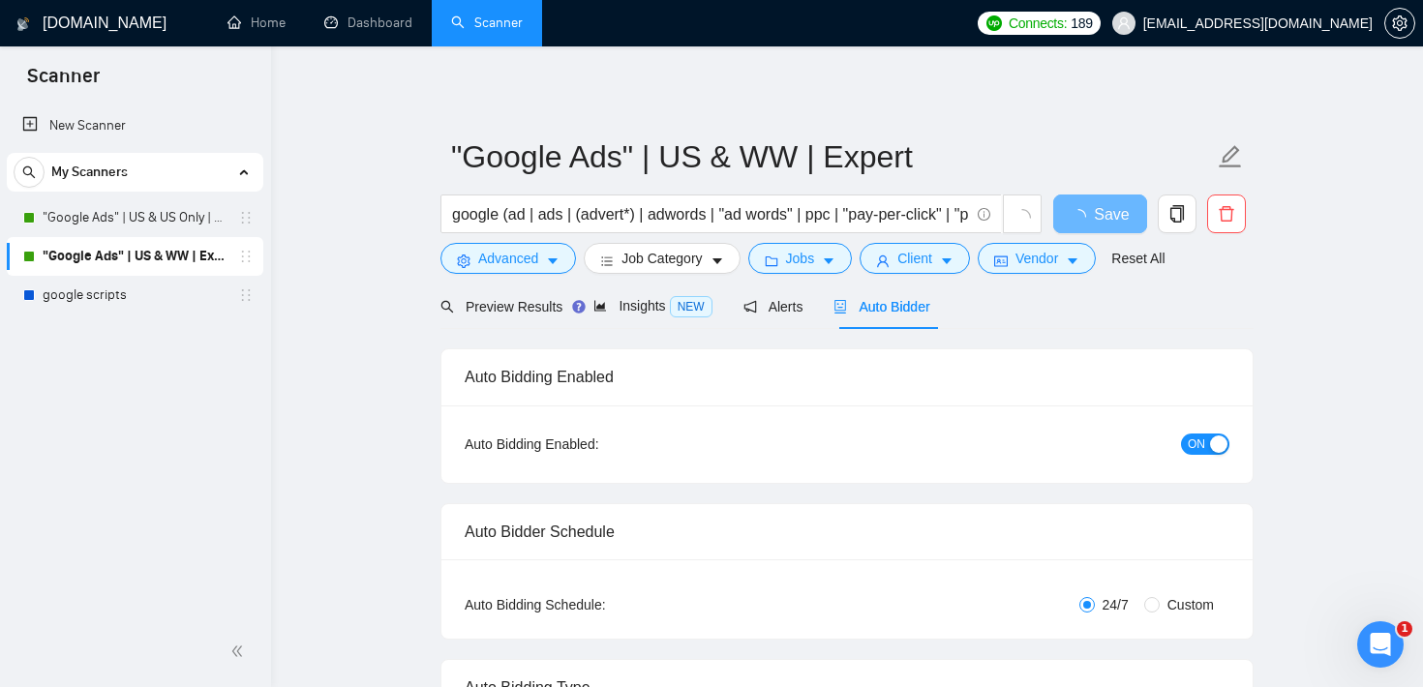
checkbox input "true"
click at [540, 299] on span "Preview Results" at bounding box center [509, 306] width 139 height 15
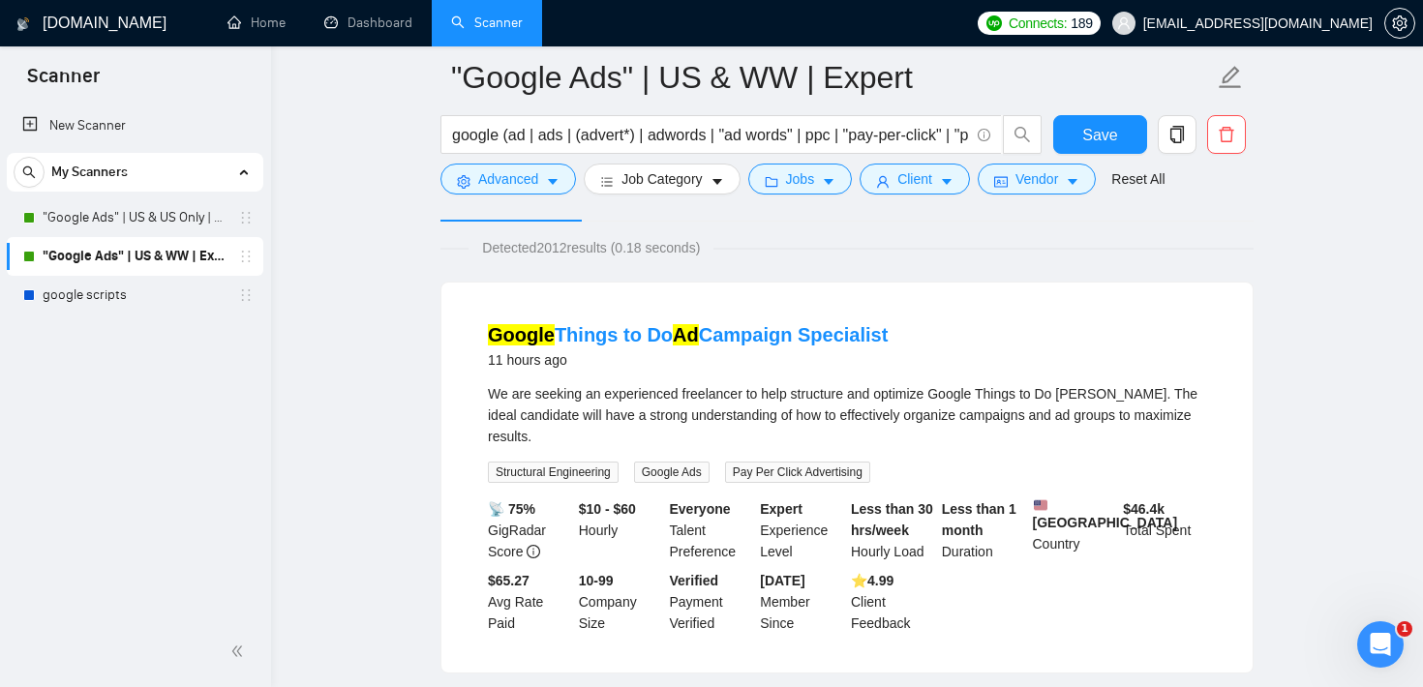
scroll to position [139, 0]
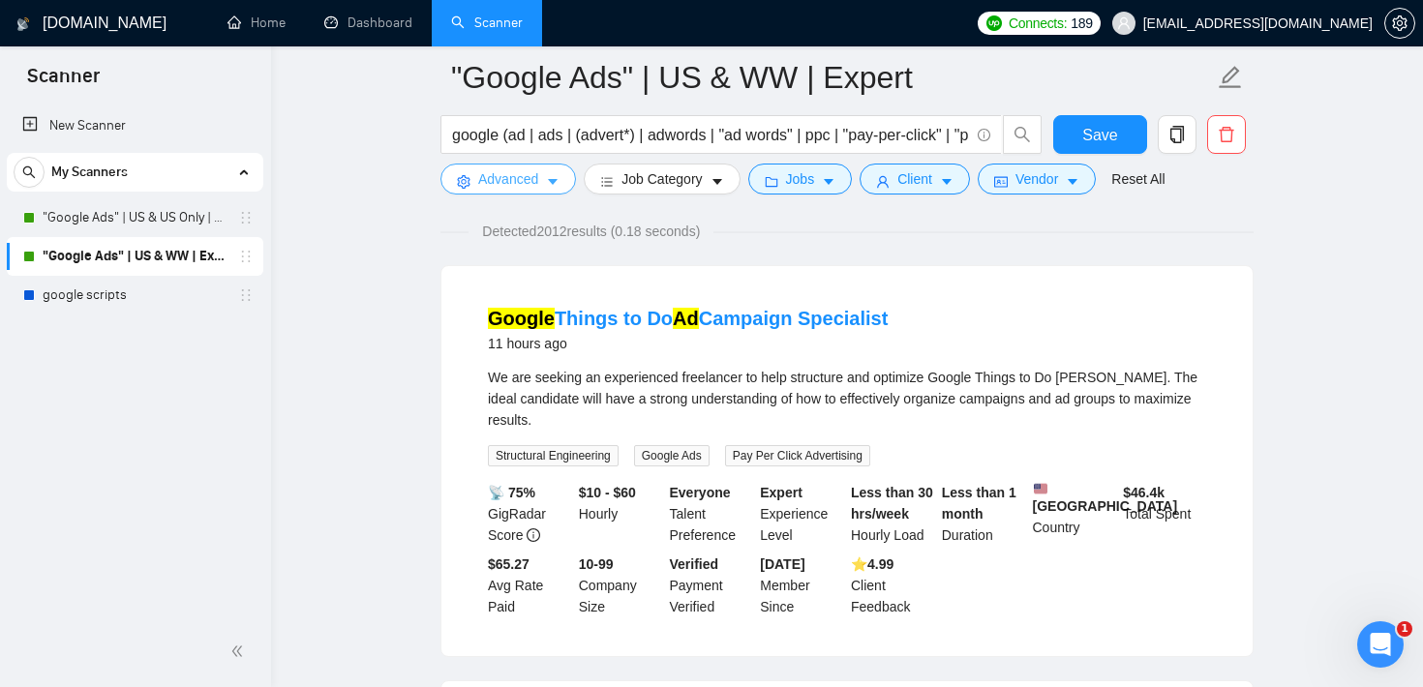
click at [545, 187] on button "Advanced" at bounding box center [508, 179] width 136 height 31
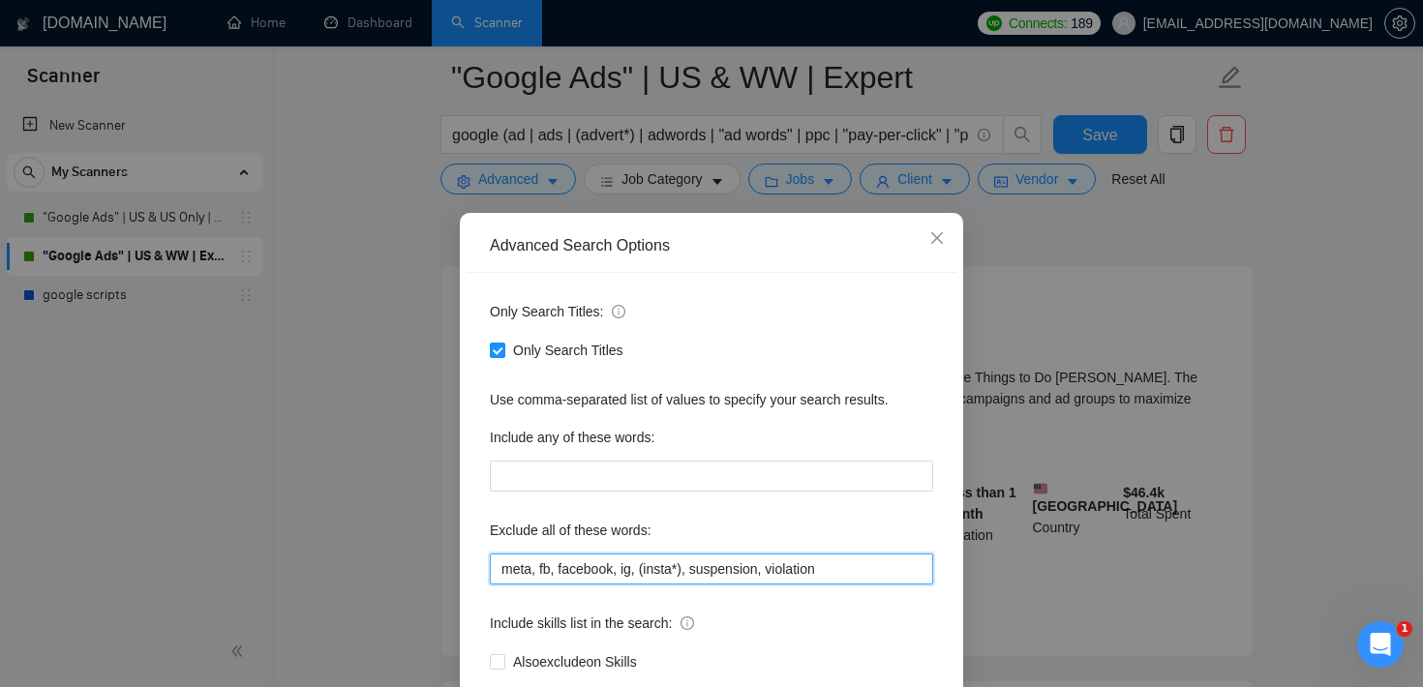
click at [871, 577] on input "meta, fb, facebook, ig, (insta*), suspension, violation" at bounding box center [711, 569] width 443 height 31
click at [1071, 229] on div "Advanced Search Options Only Search Titles: Only Search Titles Use comma-separa…" at bounding box center [711, 343] width 1423 height 687
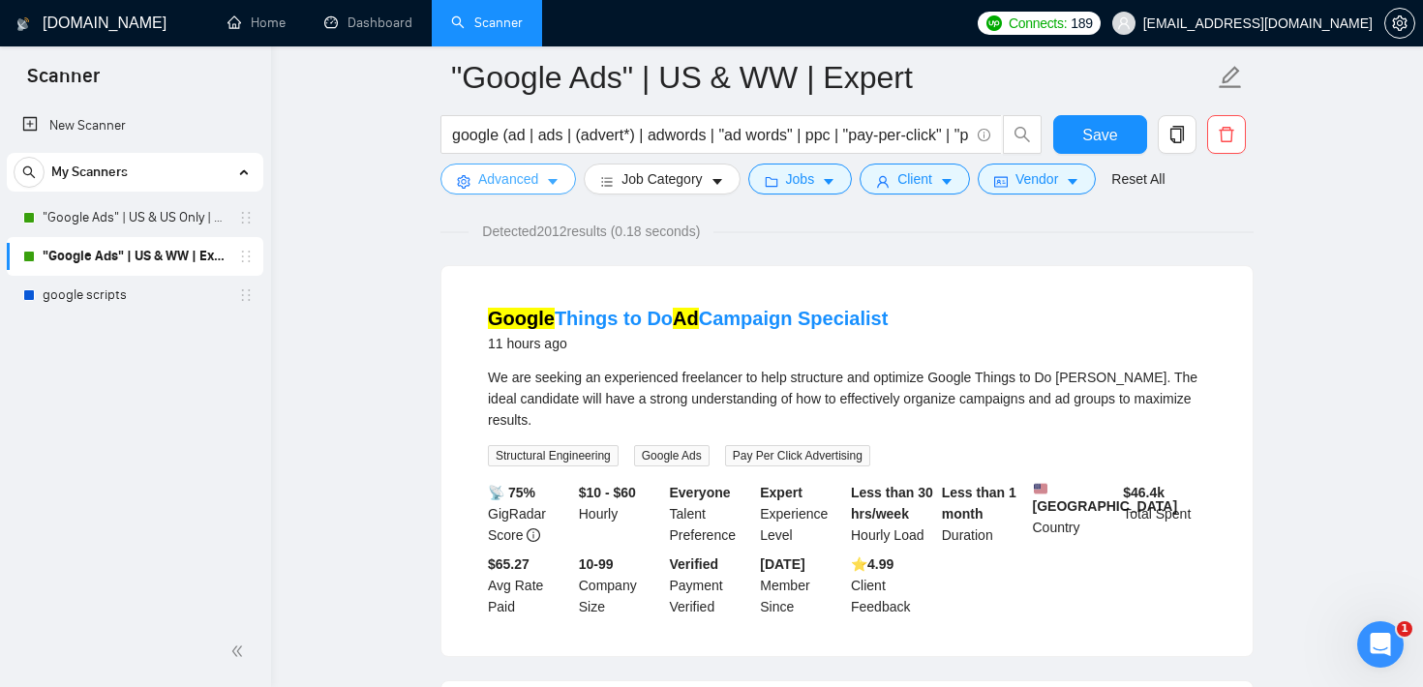
scroll to position [0, 0]
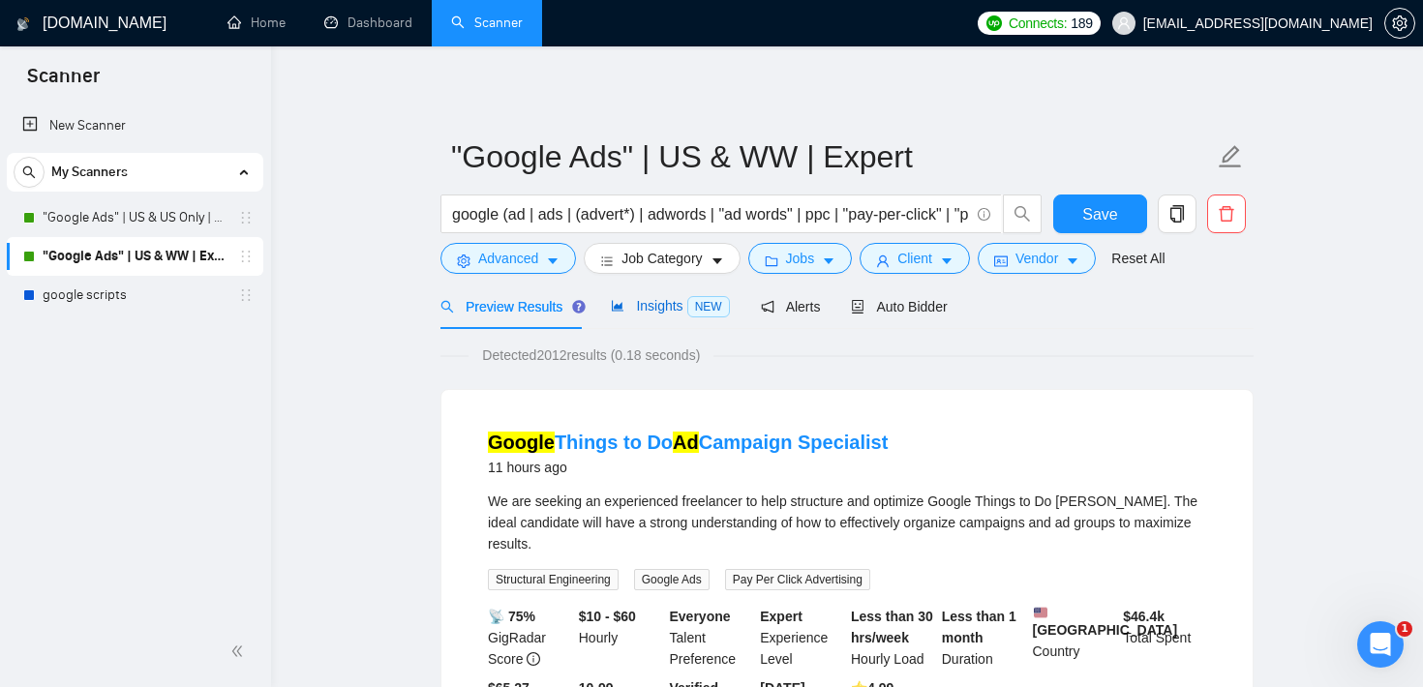
click at [675, 311] on span "Insights NEW" at bounding box center [670, 305] width 118 height 15
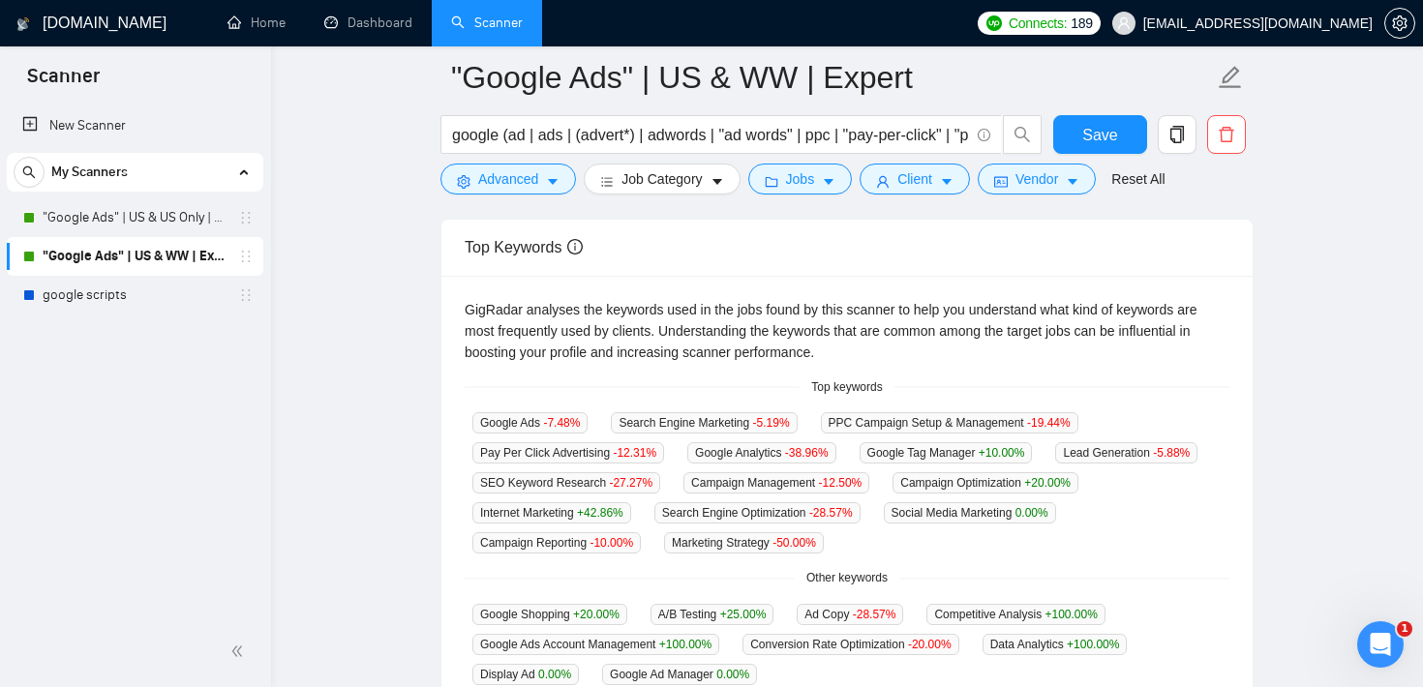
scroll to position [360, 0]
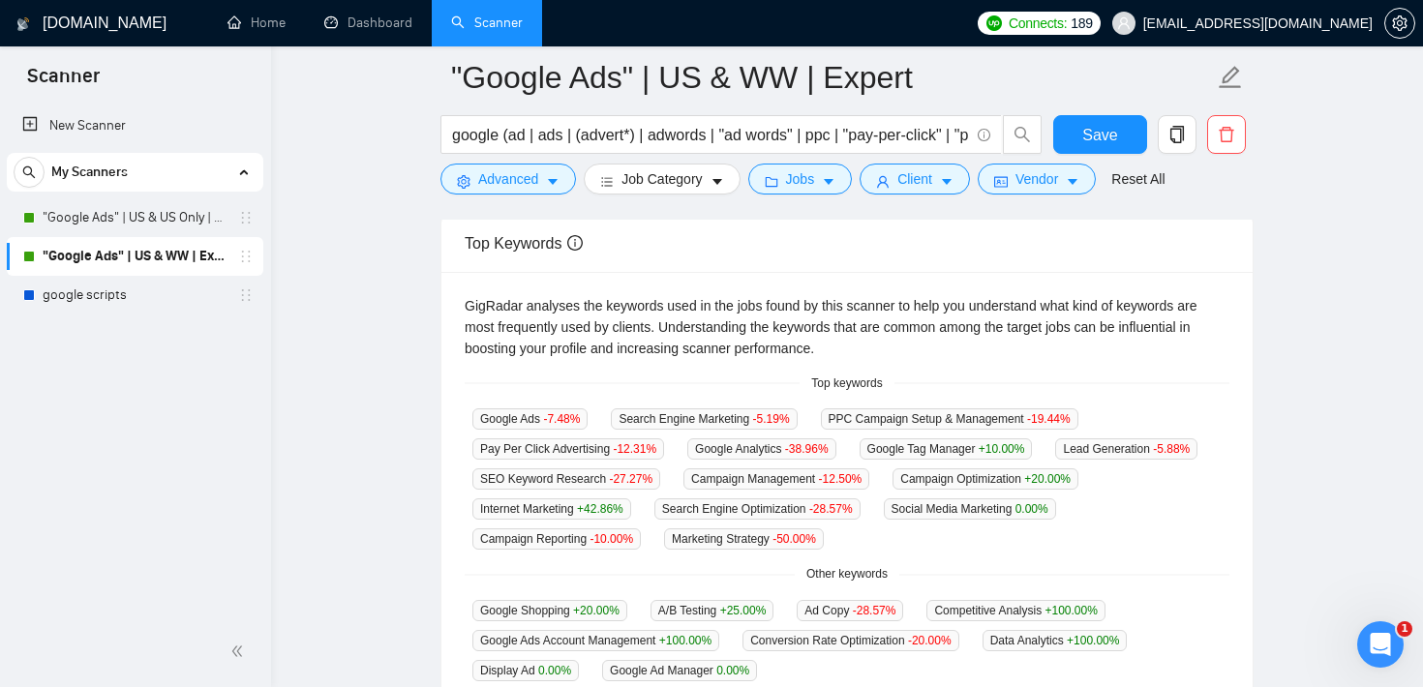
click at [593, 390] on div "Top keywords" at bounding box center [847, 384] width 765 height 18
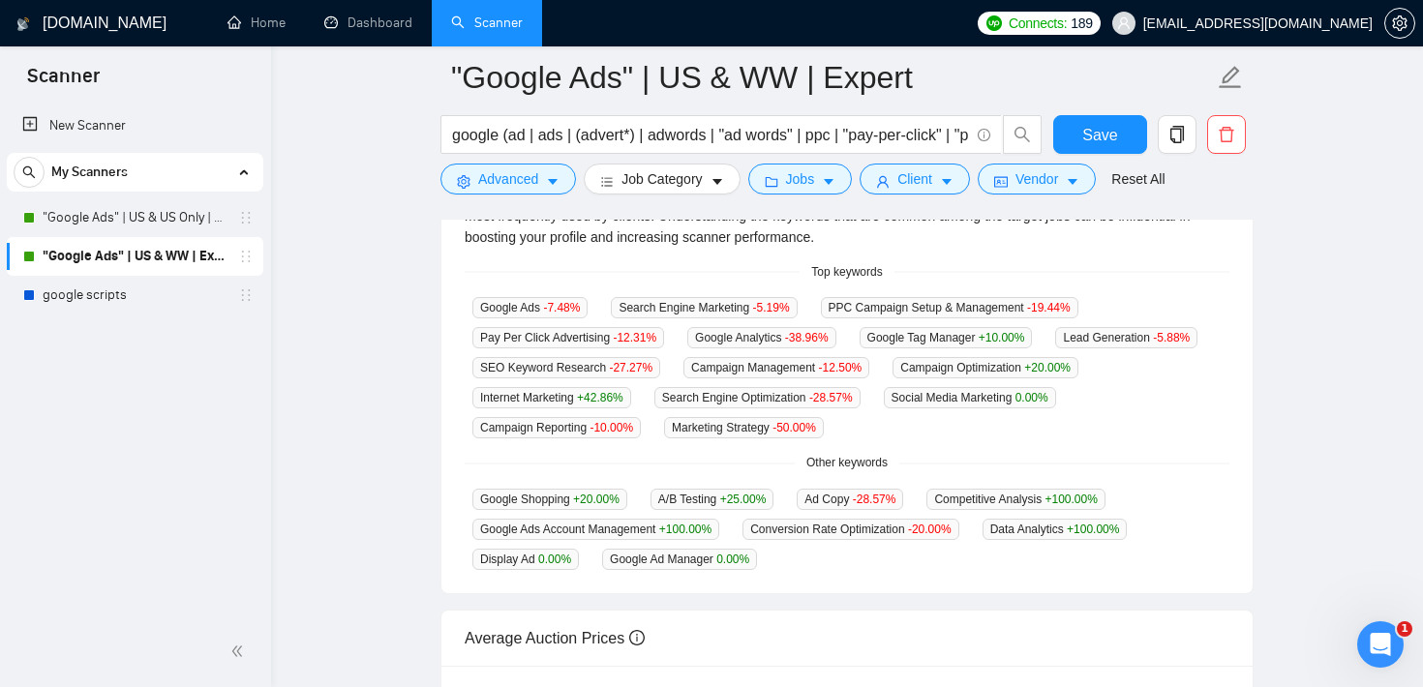
scroll to position [477, 0]
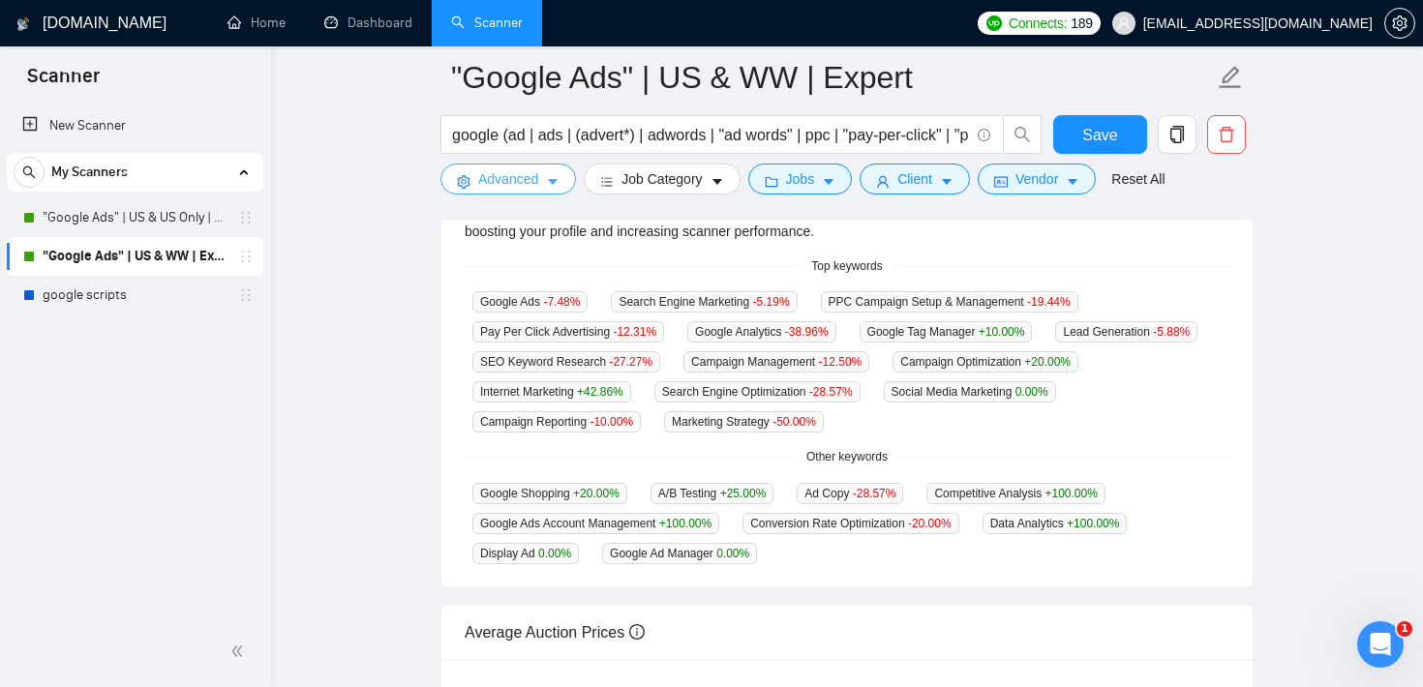
click at [525, 170] on span "Advanced" at bounding box center [508, 178] width 60 height 21
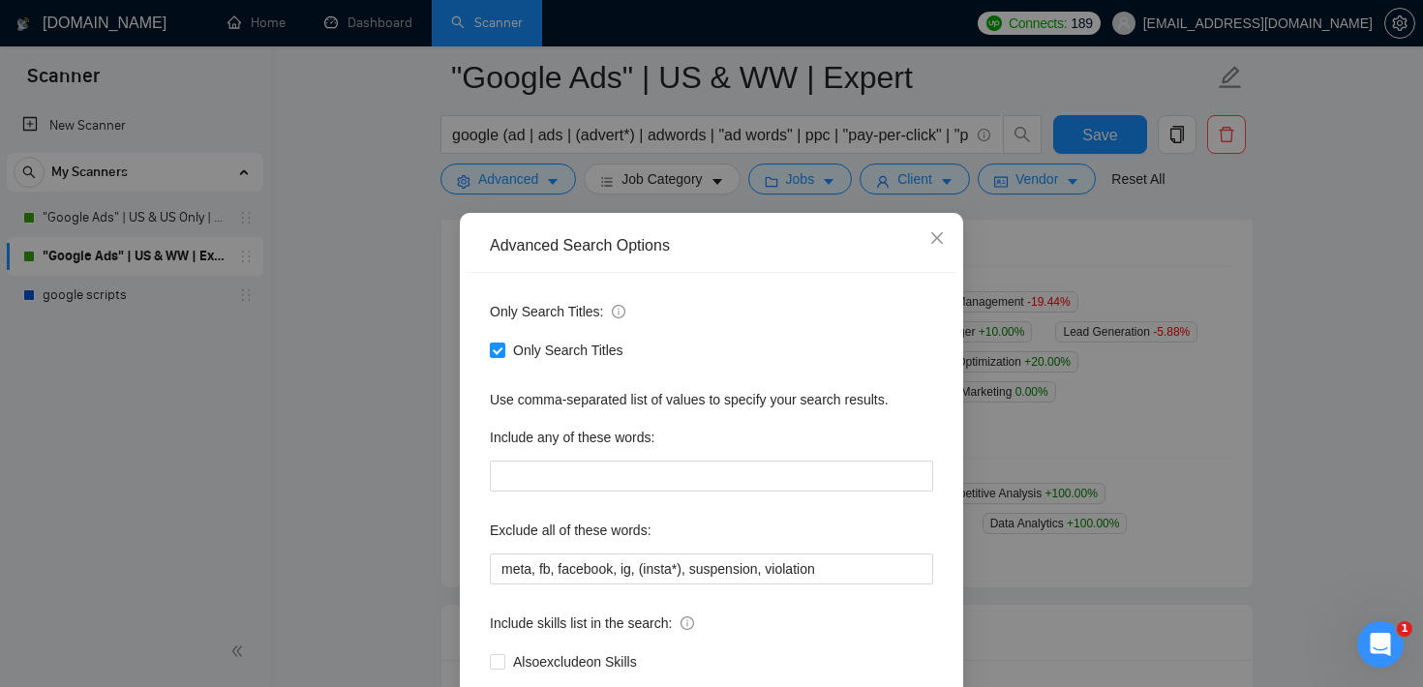
click at [1160, 391] on div "Advanced Search Options Only Search Titles: Only Search Titles Use comma-separa…" at bounding box center [711, 343] width 1423 height 687
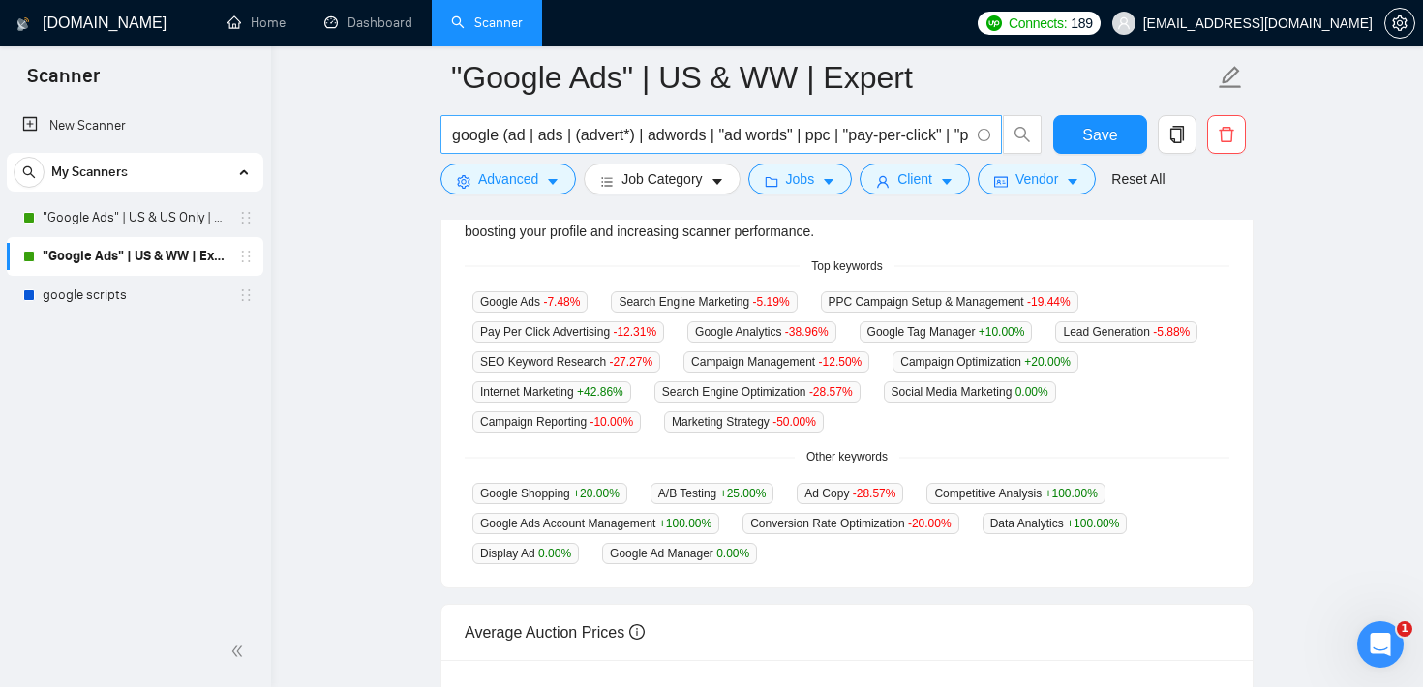
click at [648, 127] on input "google (ad | ads | (advert*) | adwords | "ad words" | ppc | "pay-per-click" | "…" at bounding box center [710, 135] width 517 height 24
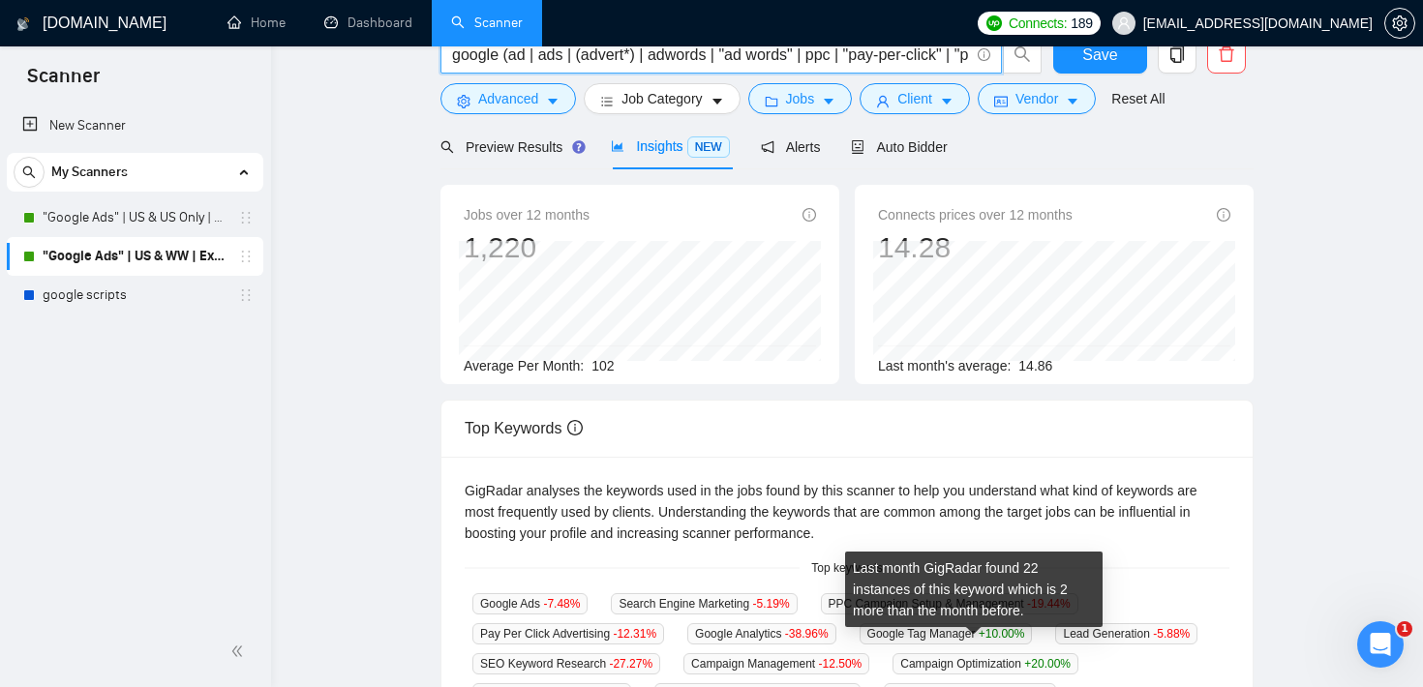
scroll to position [0, 0]
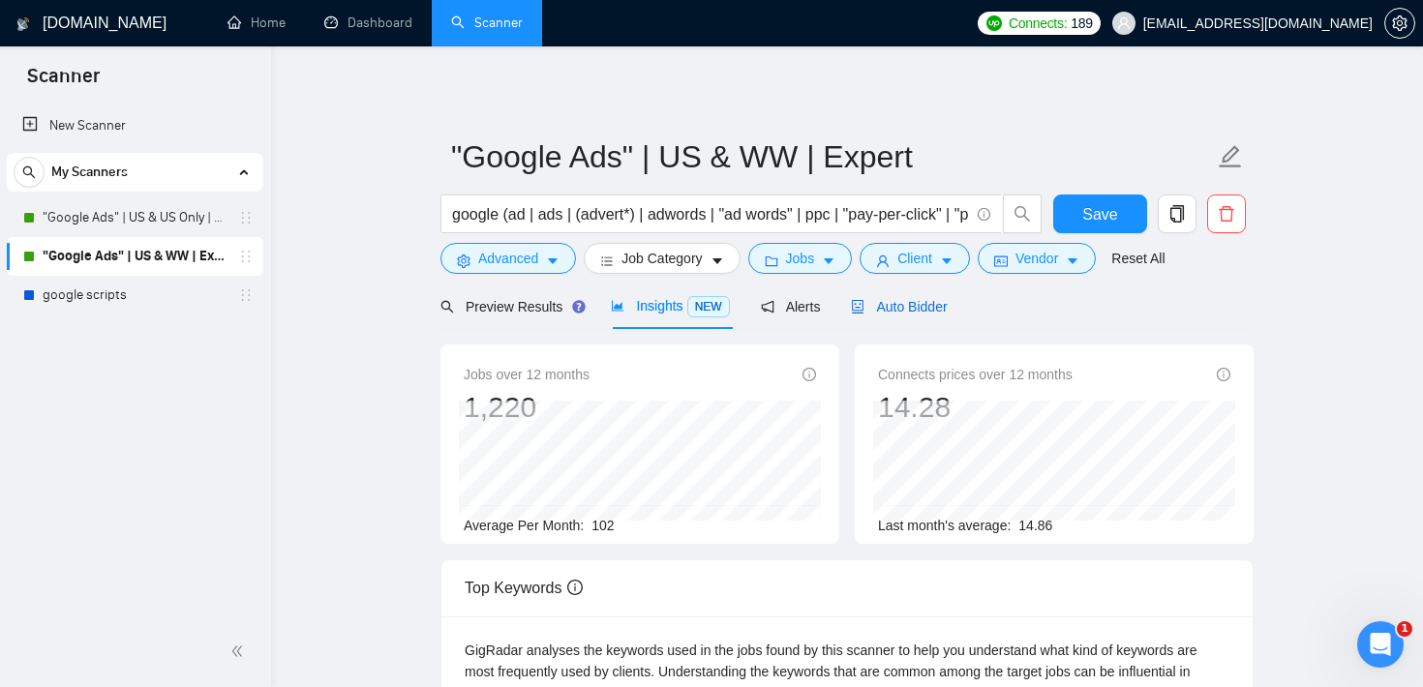
click at [932, 310] on span "Auto Bidder" at bounding box center [899, 306] width 96 height 15
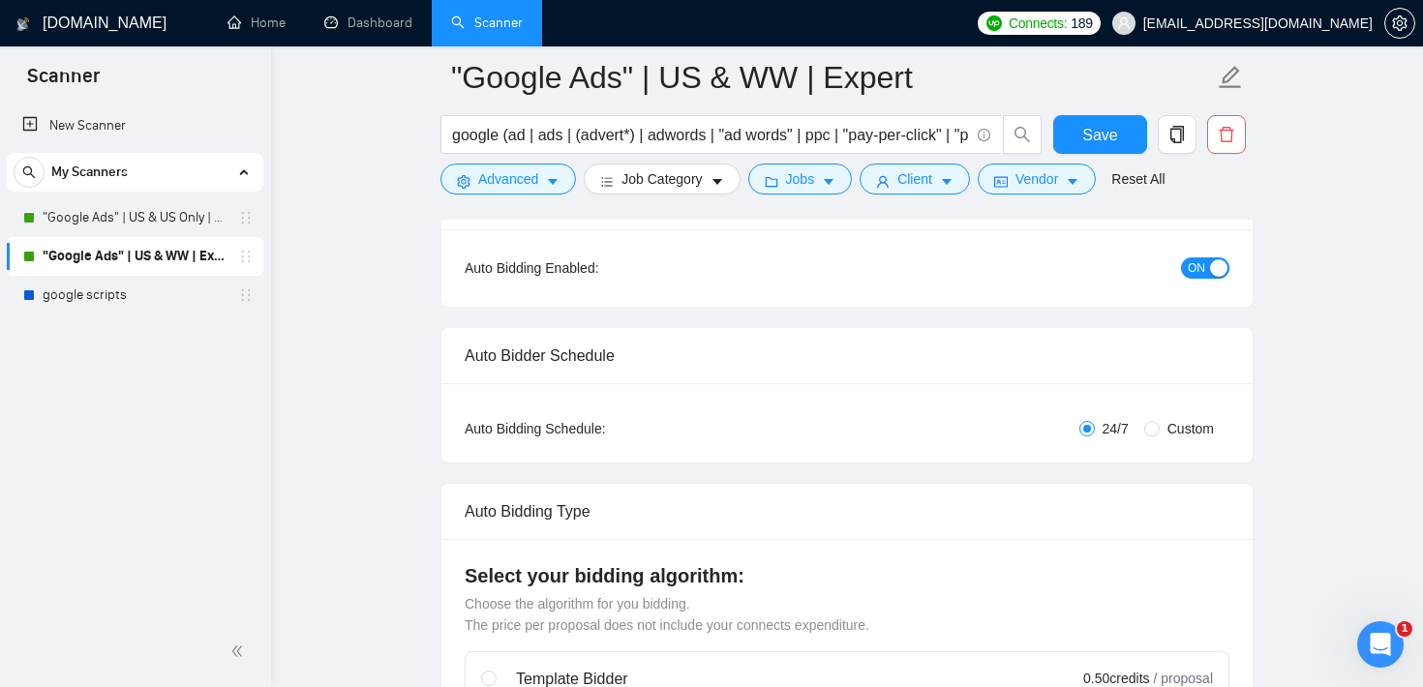
scroll to position [122, 0]
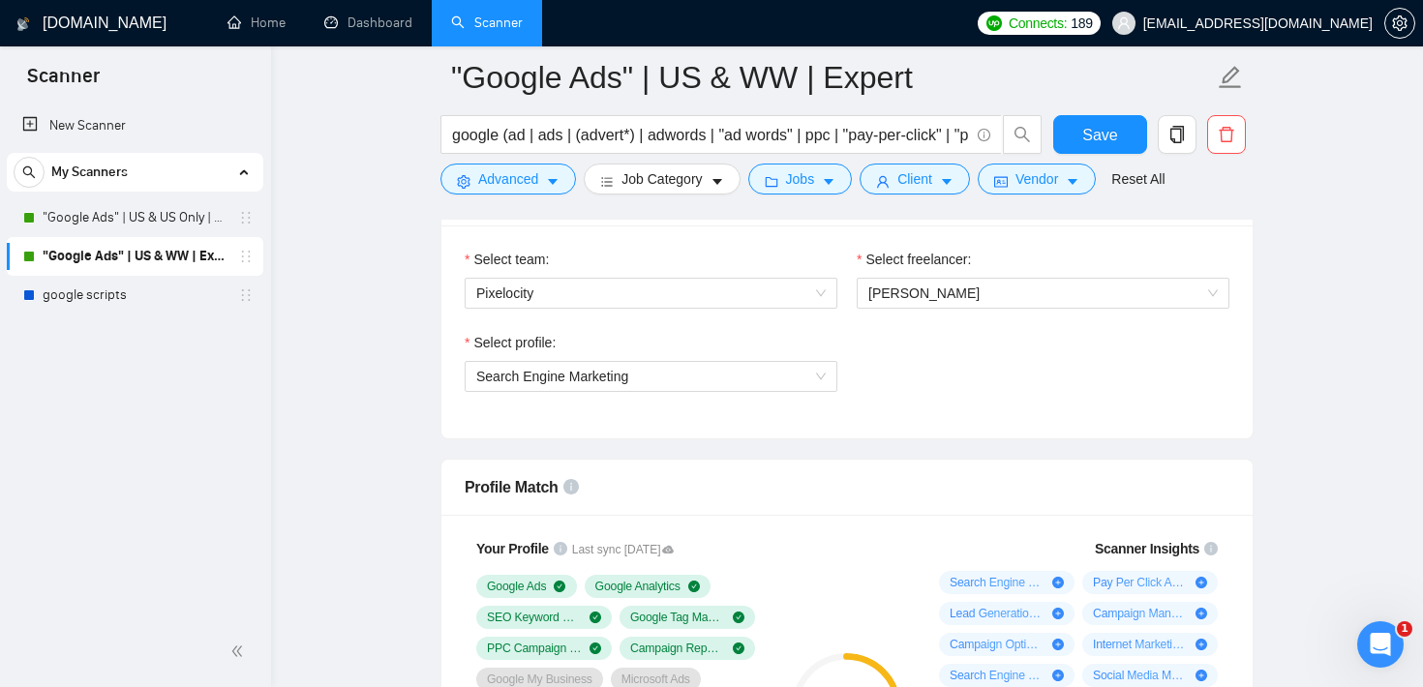
scroll to position [1019, 0]
click at [776, 369] on span "Search Engine Marketing" at bounding box center [650, 378] width 349 height 29
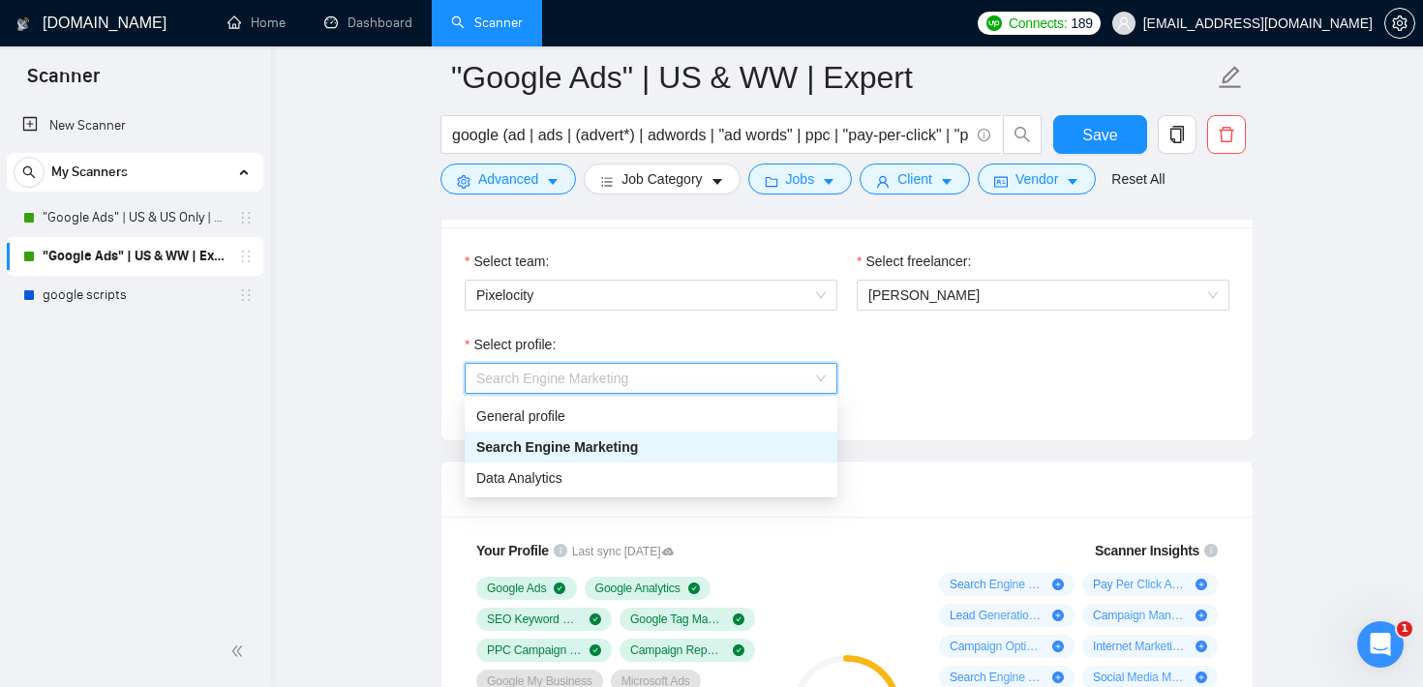
click at [898, 386] on div "Select profile: Search Engine Marketing" at bounding box center [847, 375] width 784 height 83
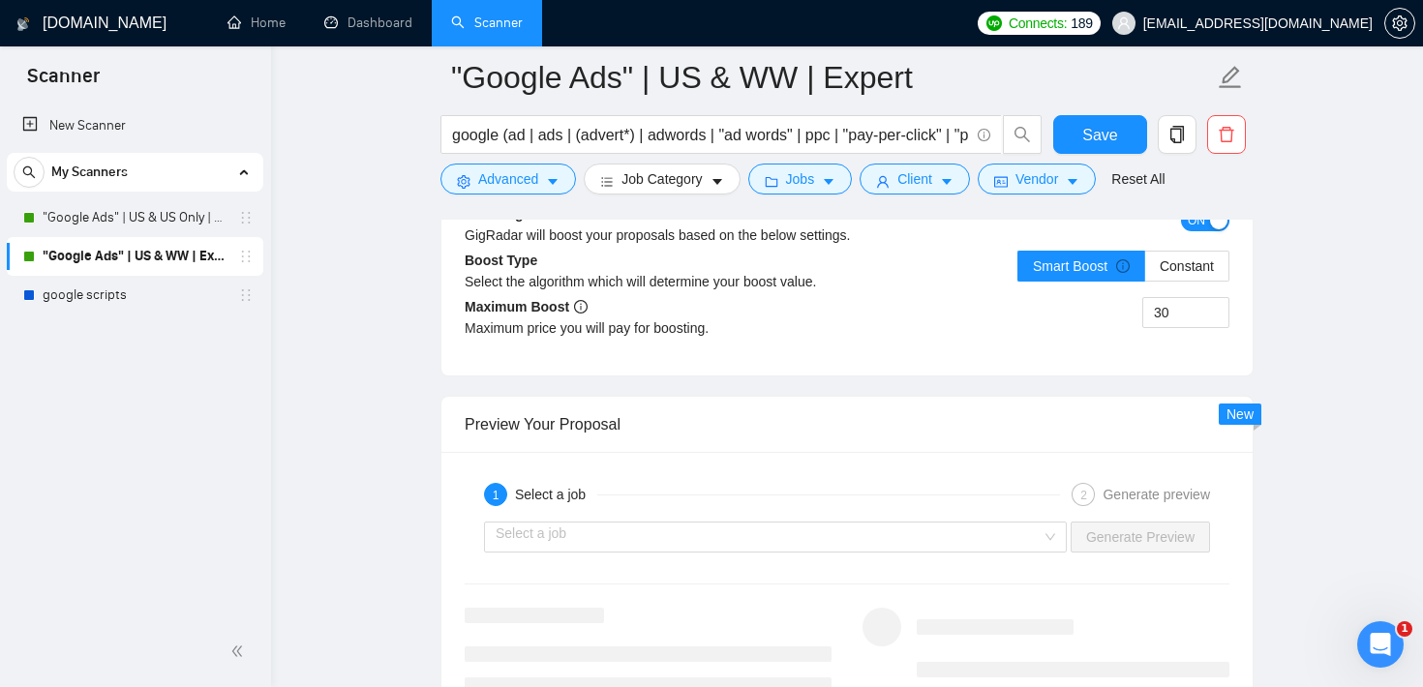
scroll to position [3592, 0]
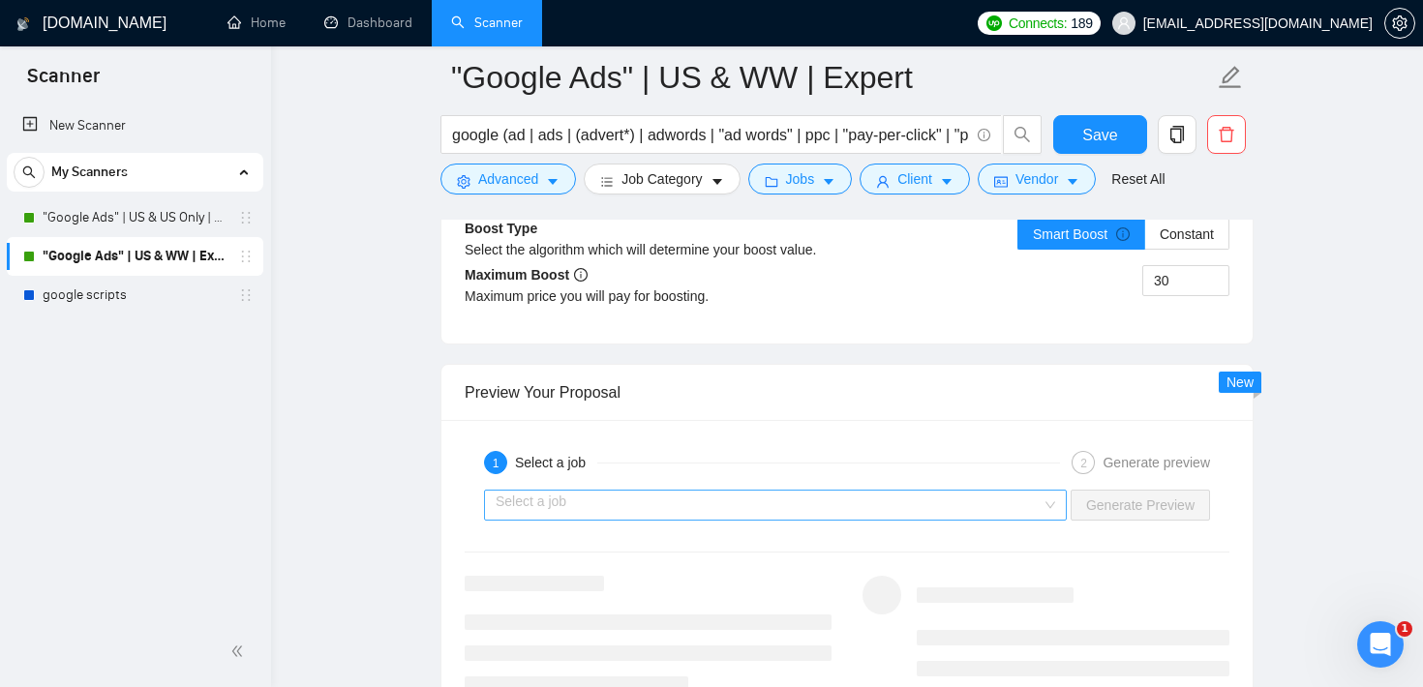
click at [745, 490] on div "Select a job" at bounding box center [775, 505] width 583 height 31
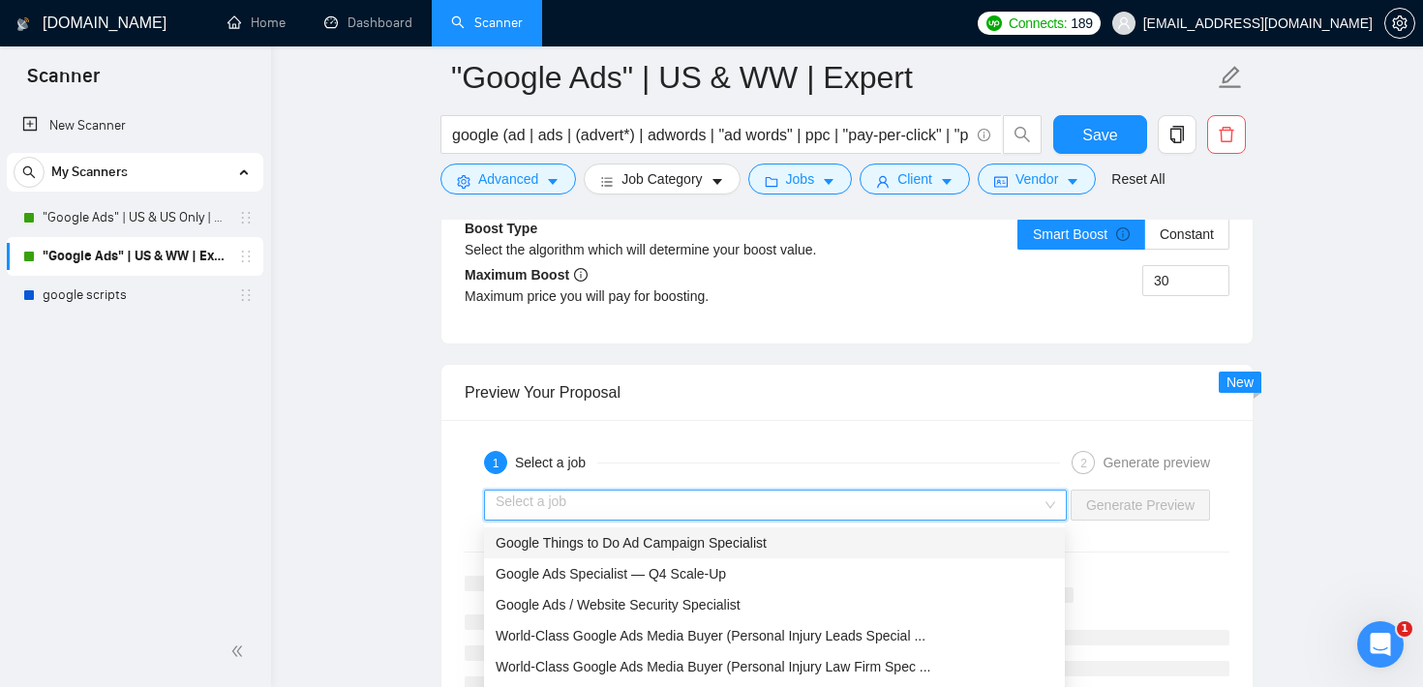
click at [813, 399] on div "Preview Your Proposal" at bounding box center [847, 392] width 765 height 55
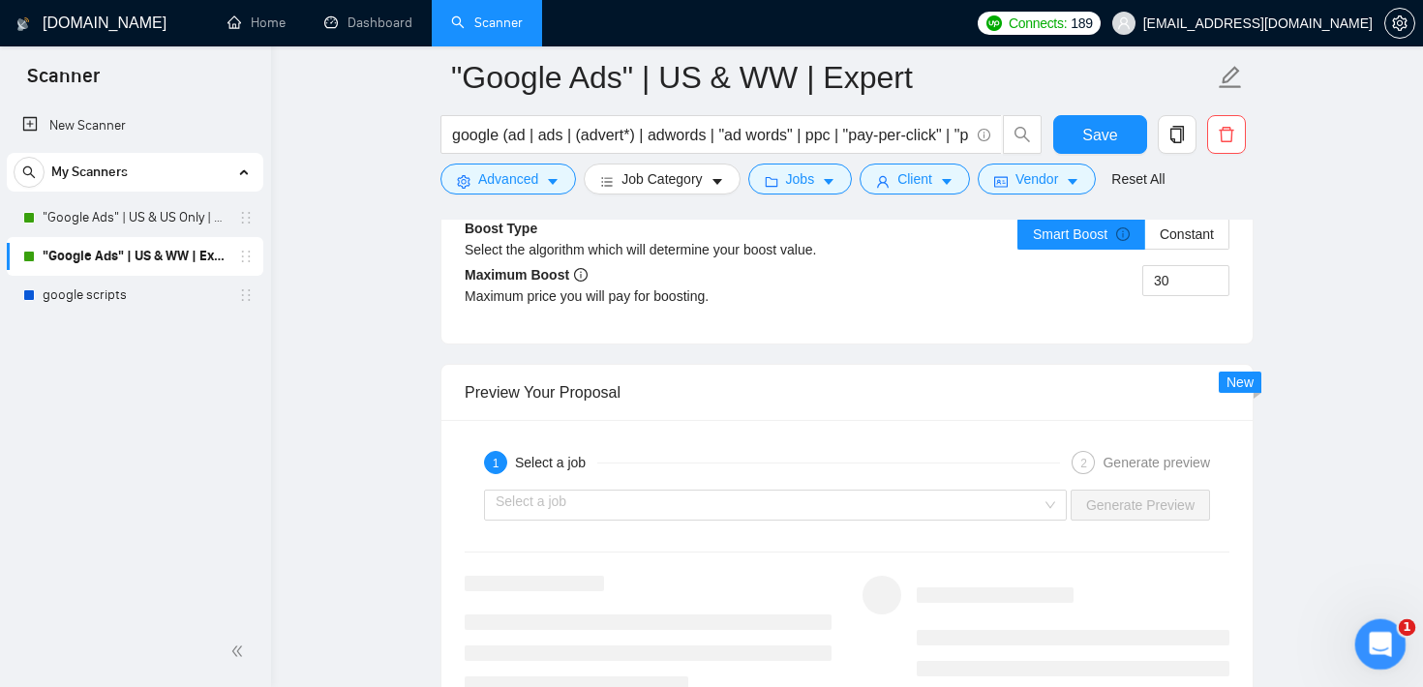
click at [1377, 656] on div "Open Intercom Messenger" at bounding box center [1377, 642] width 64 height 64
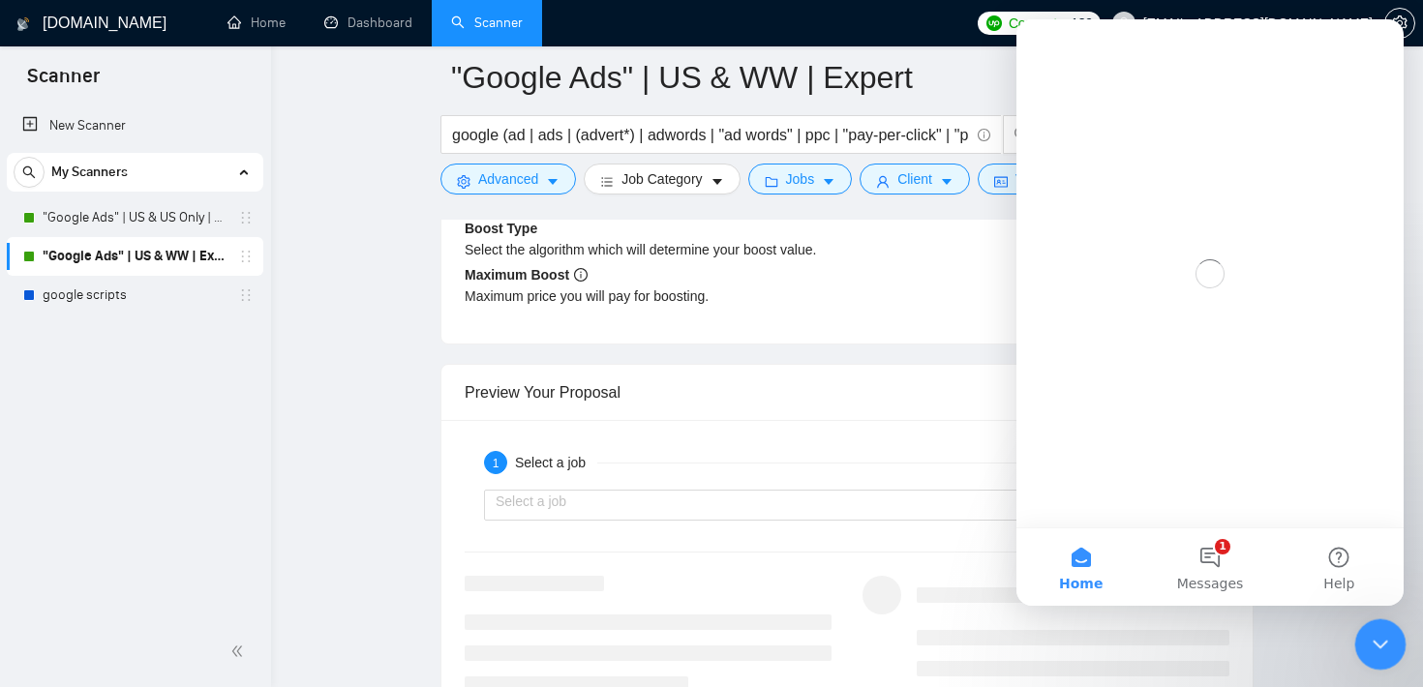
scroll to position [0, 0]
click at [1209, 573] on button "1 Messages" at bounding box center [1209, 566] width 129 height 77
drag, startPoint x: 1385, startPoint y: 645, endPoint x: 2617, endPoint y: 1157, distance: 1334.3
click at [1387, 646] on icon "Close Intercom Messenger" at bounding box center [1377, 641] width 23 height 23
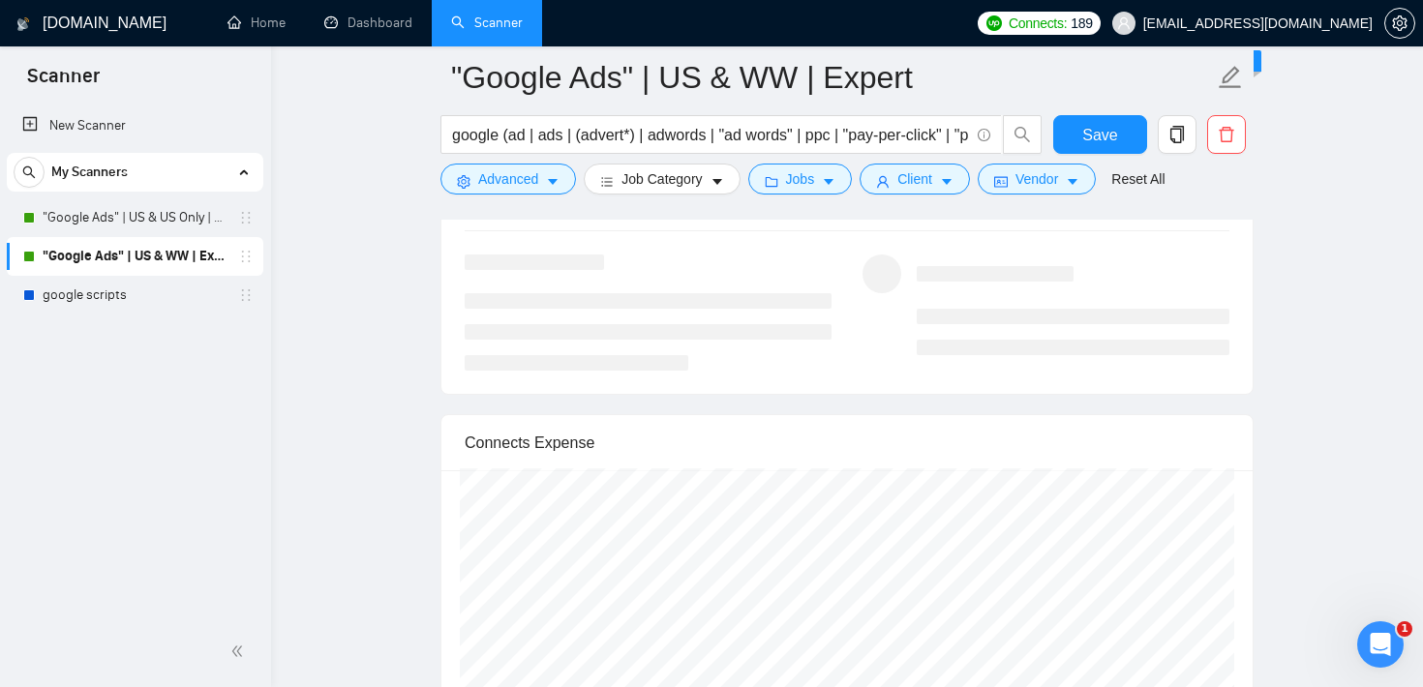
scroll to position [3889, 0]
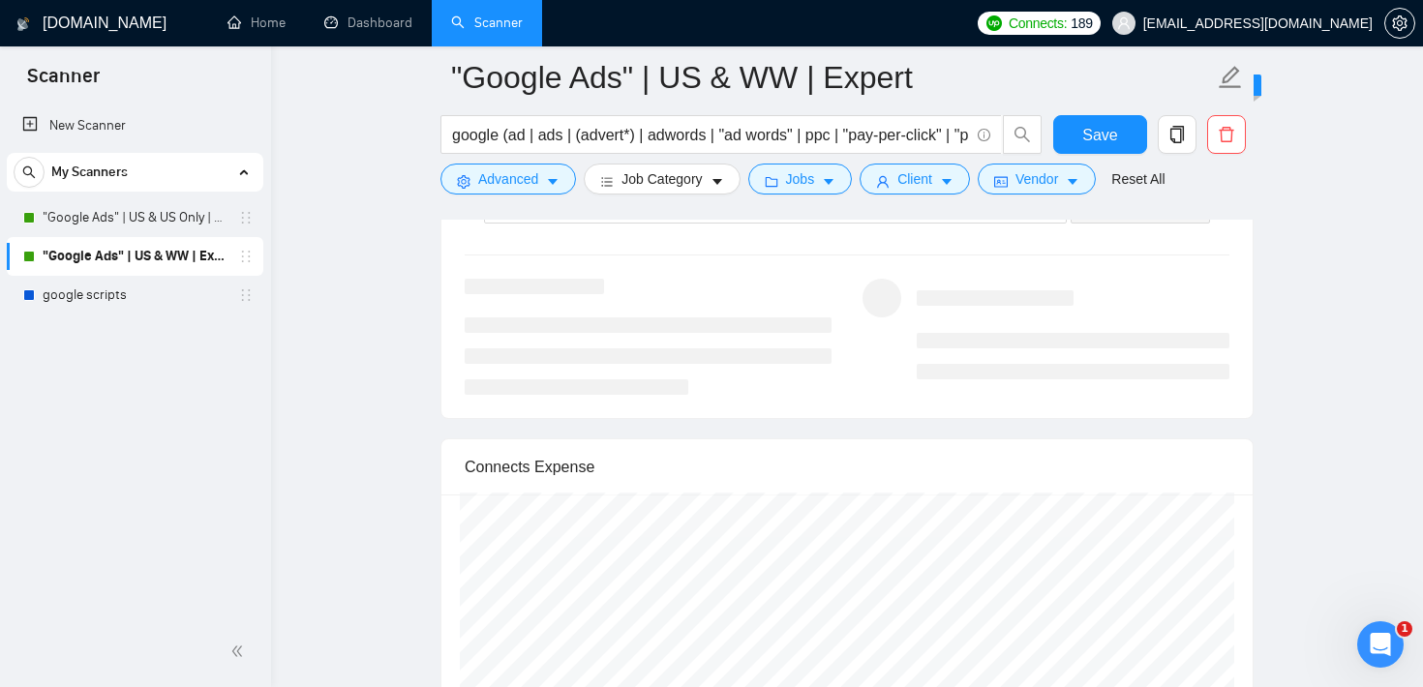
click at [1396, 30] on icon "setting" at bounding box center [1399, 22] width 15 height 15
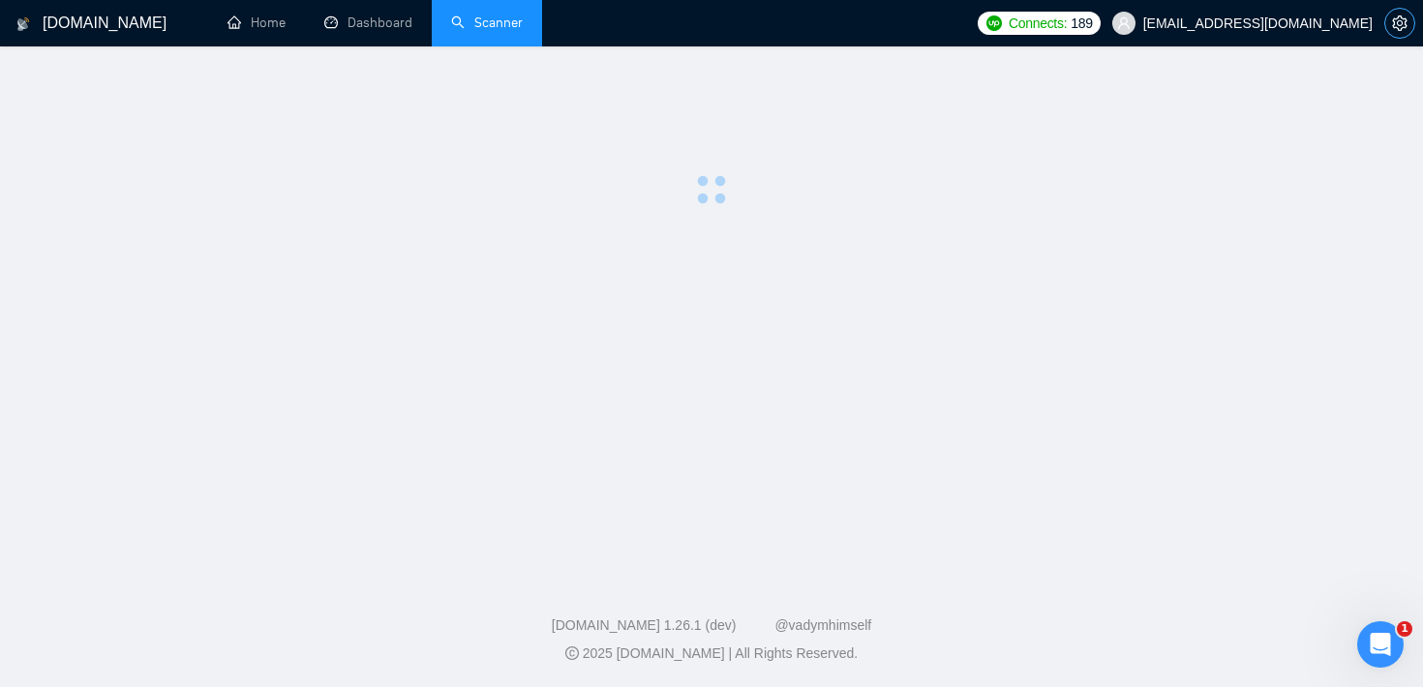
click at [1403, 22] on icon "setting" at bounding box center [1399, 22] width 15 height 15
